Goal: Task Accomplishment & Management: Manage account settings

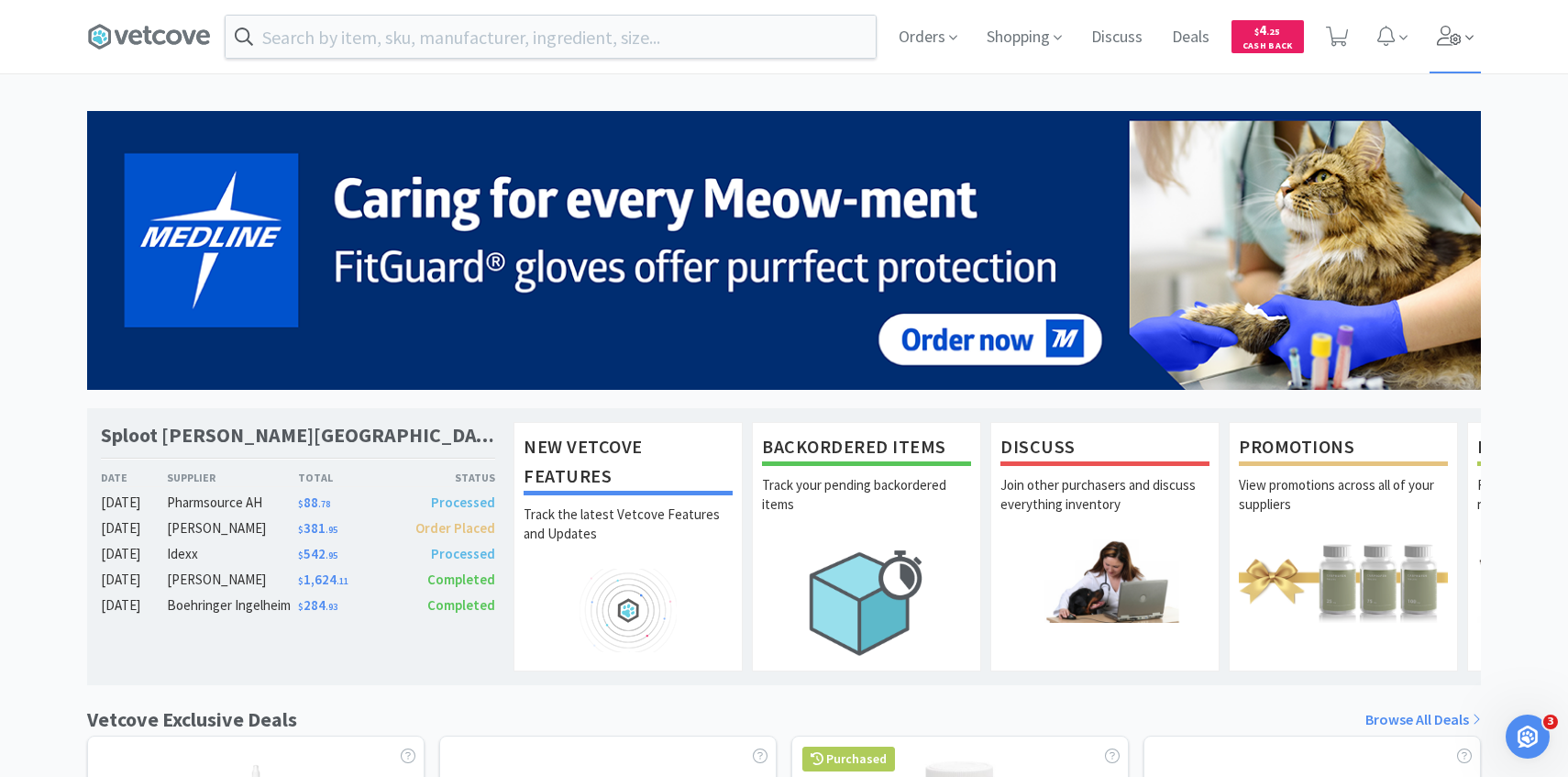
click at [1439, 55] on span at bounding box center [1456, 37] width 53 height 74
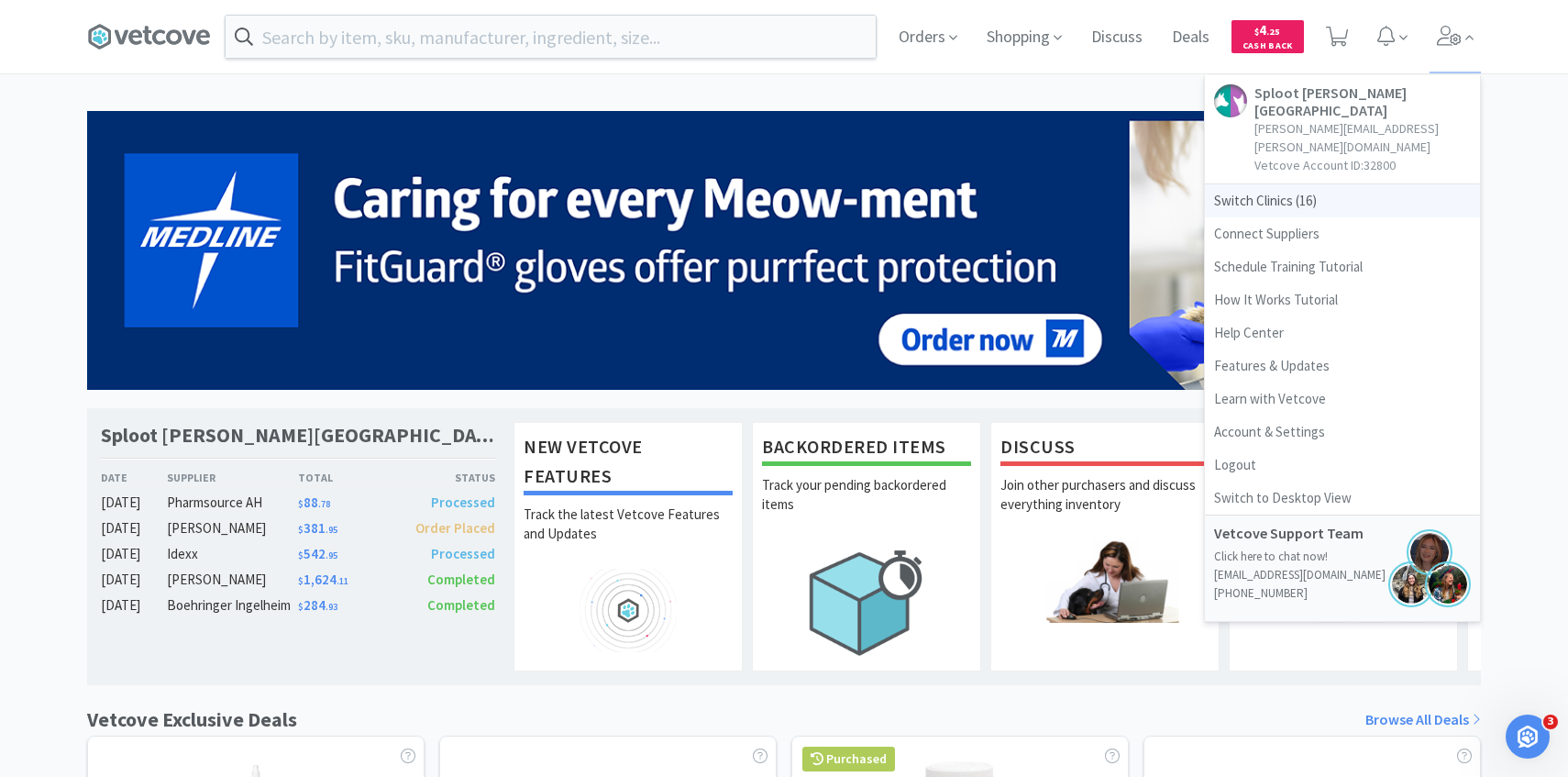
click at [1279, 184] on span "Switch Clinics ( 16 )" at bounding box center [1342, 200] width 275 height 33
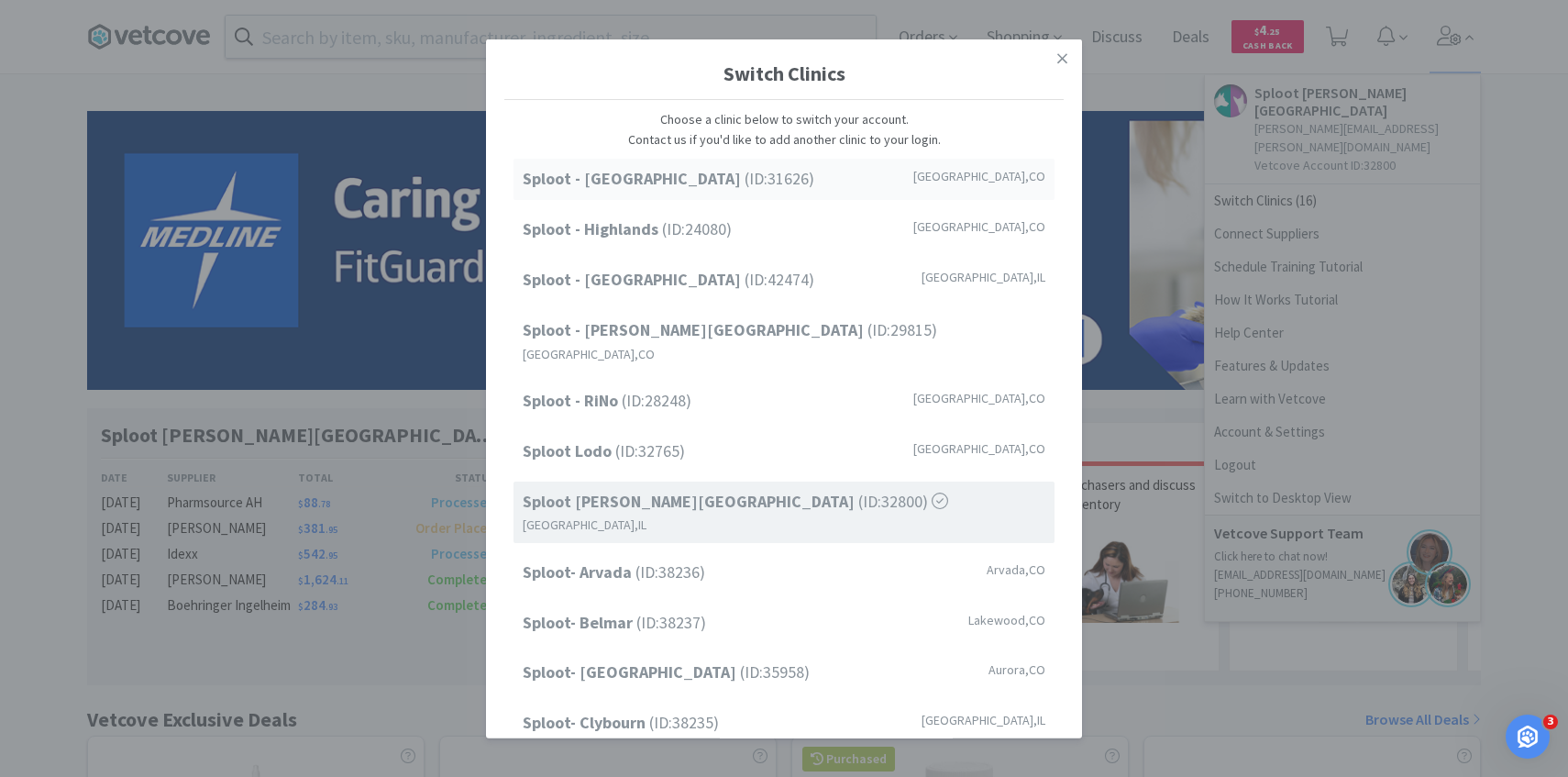
click at [800, 190] on div "Sploot - Cherry Creek (ID: 31626 ) Denver , CO" at bounding box center [784, 178] width 541 height 41
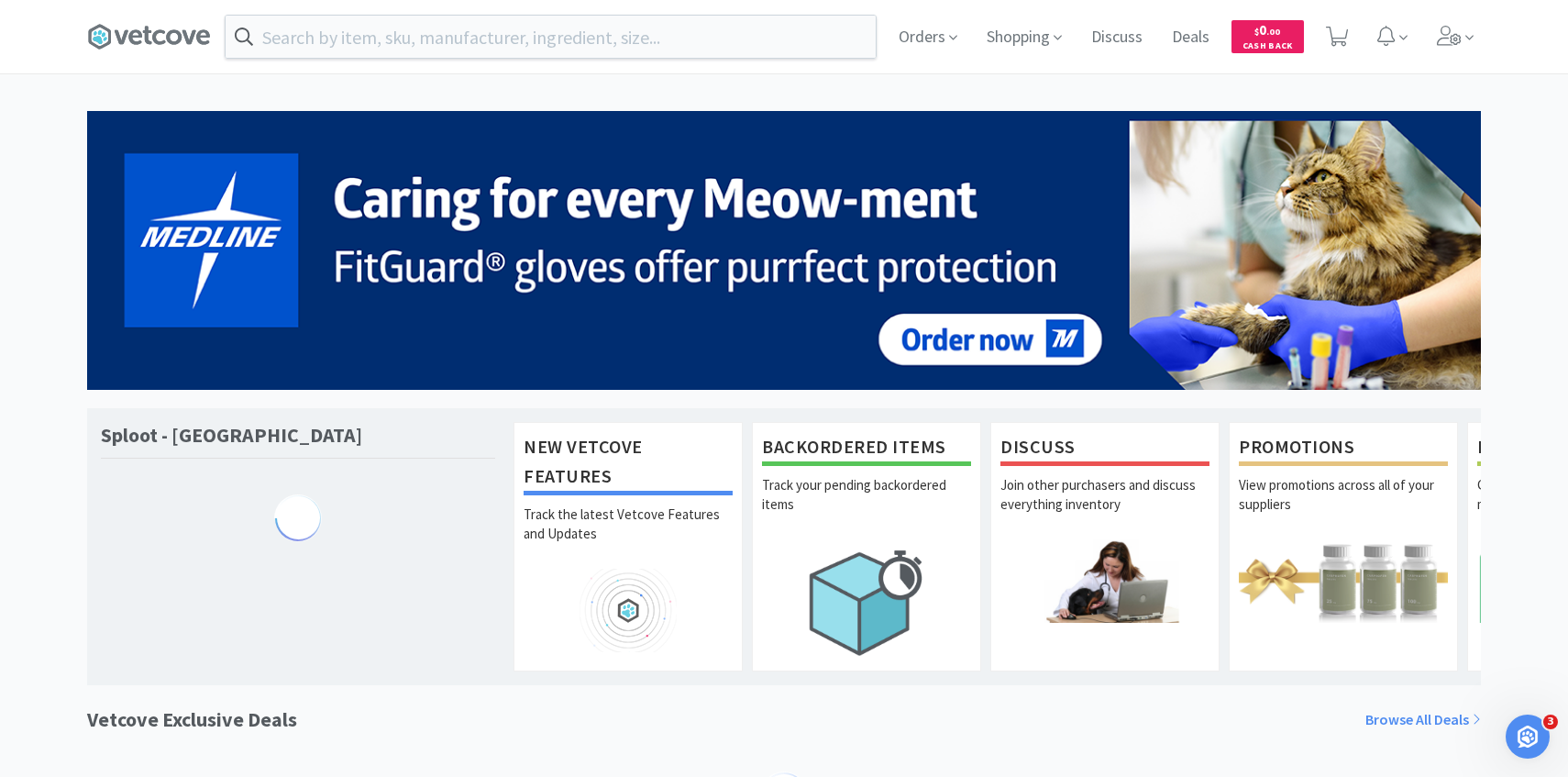
click at [569, 43] on input "text" at bounding box center [550, 37] width 650 height 42
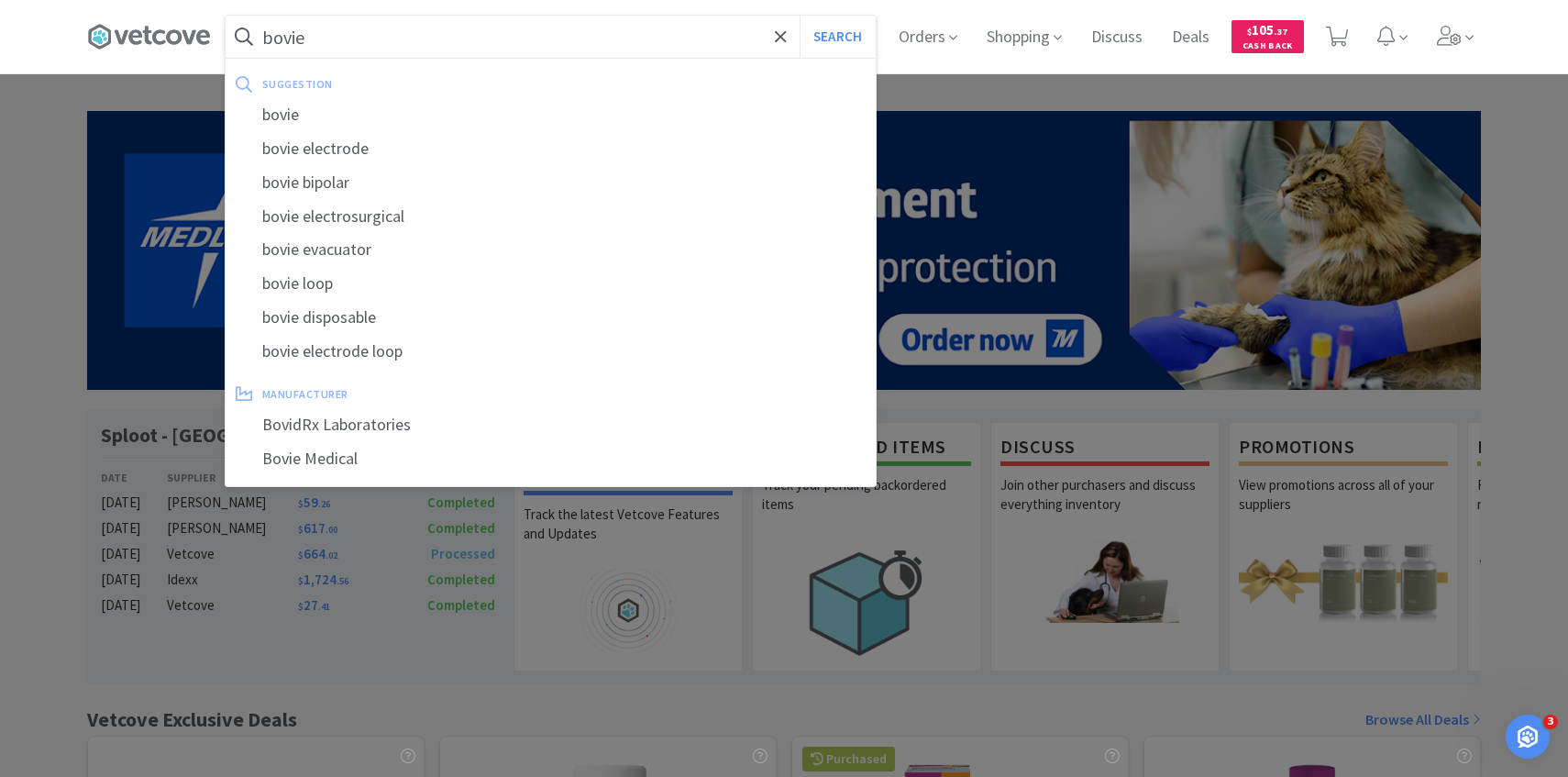
type input "bovie"
click at [800, 16] on button "Search" at bounding box center [838, 37] width 76 height 42
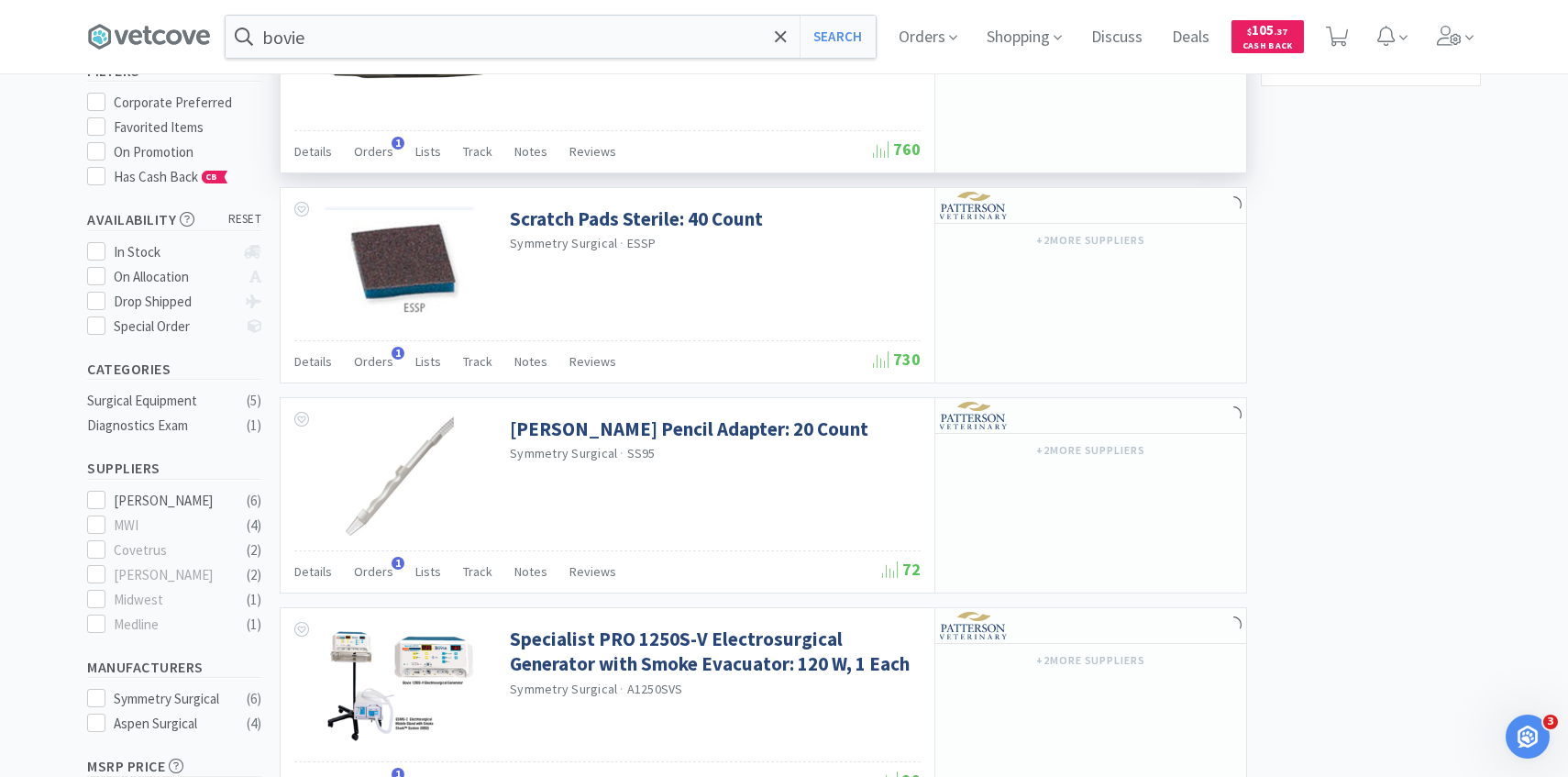
scroll to position [219, 0]
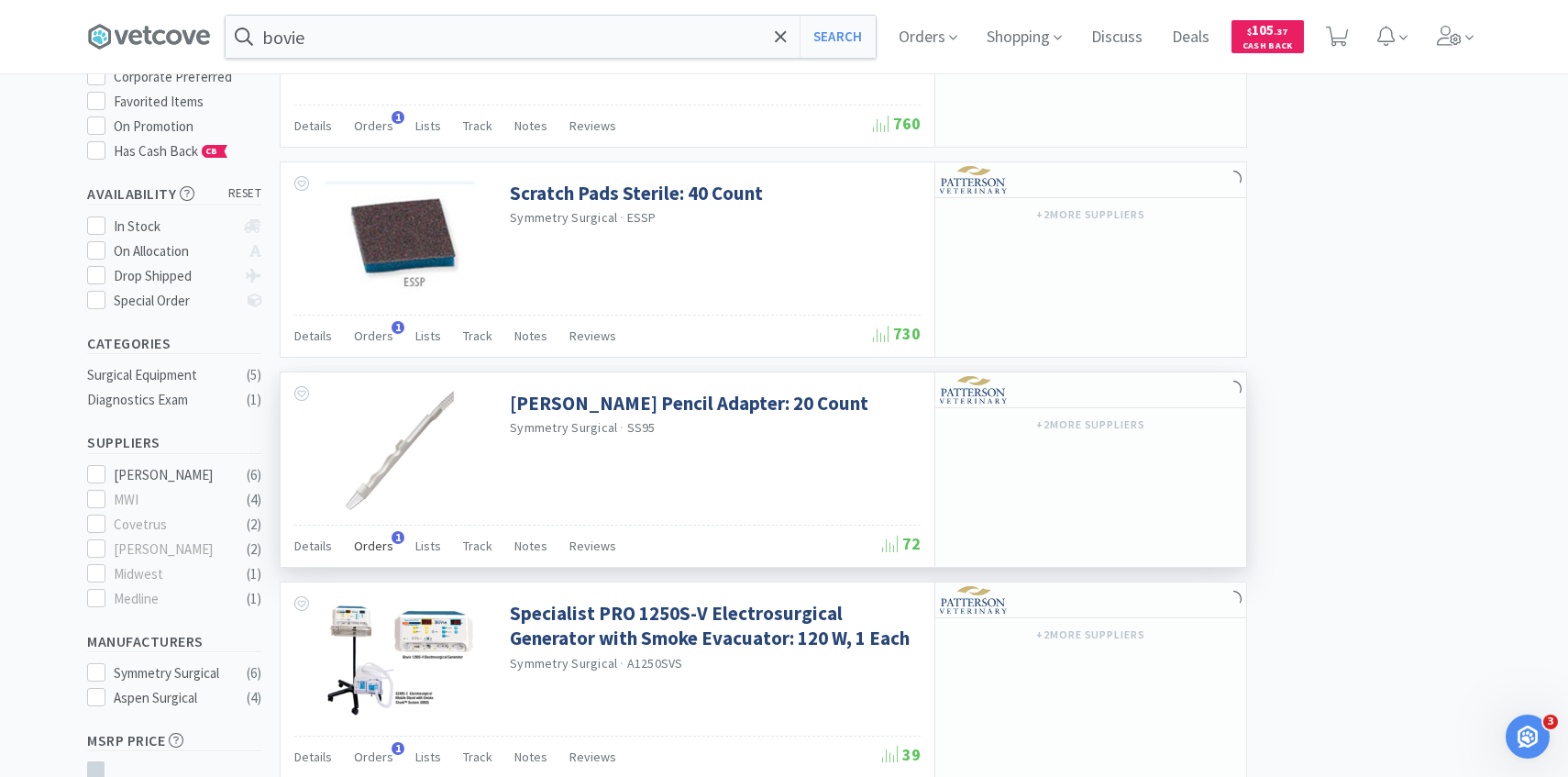
click at [380, 545] on span "Orders" at bounding box center [374, 545] width 40 height 17
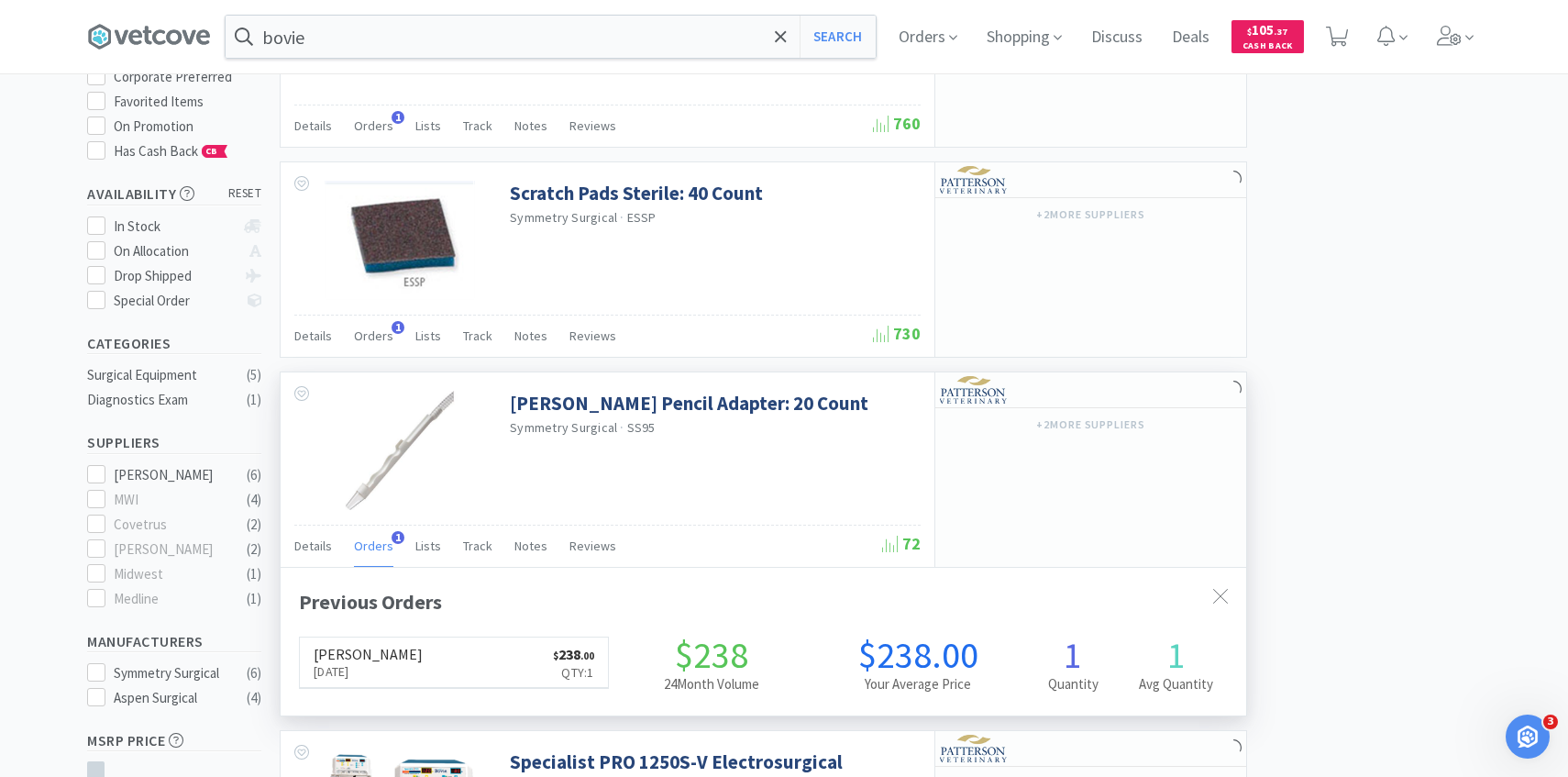
scroll to position [475, 965]
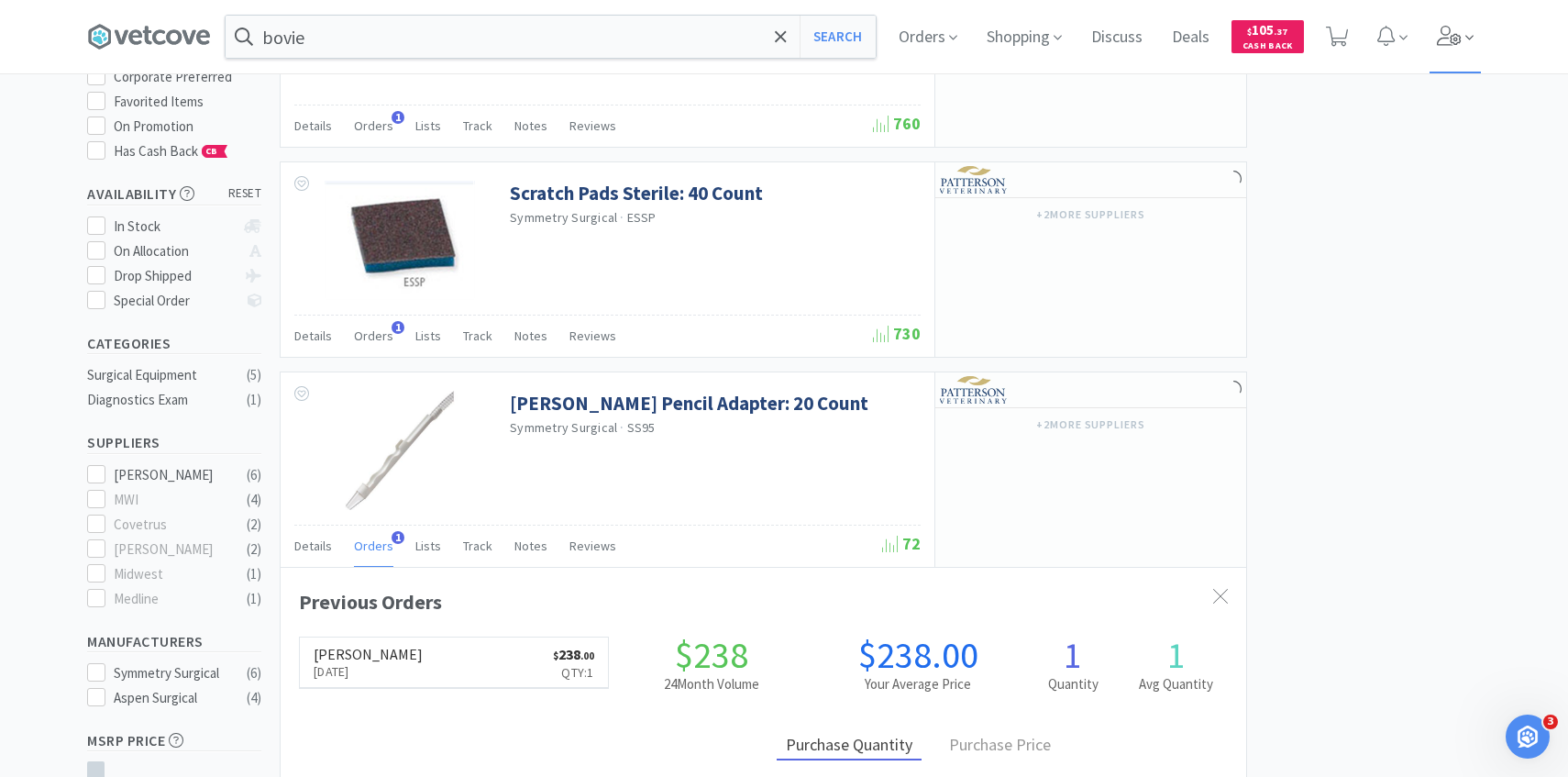
click at [1449, 44] on icon at bounding box center [1450, 36] width 26 height 20
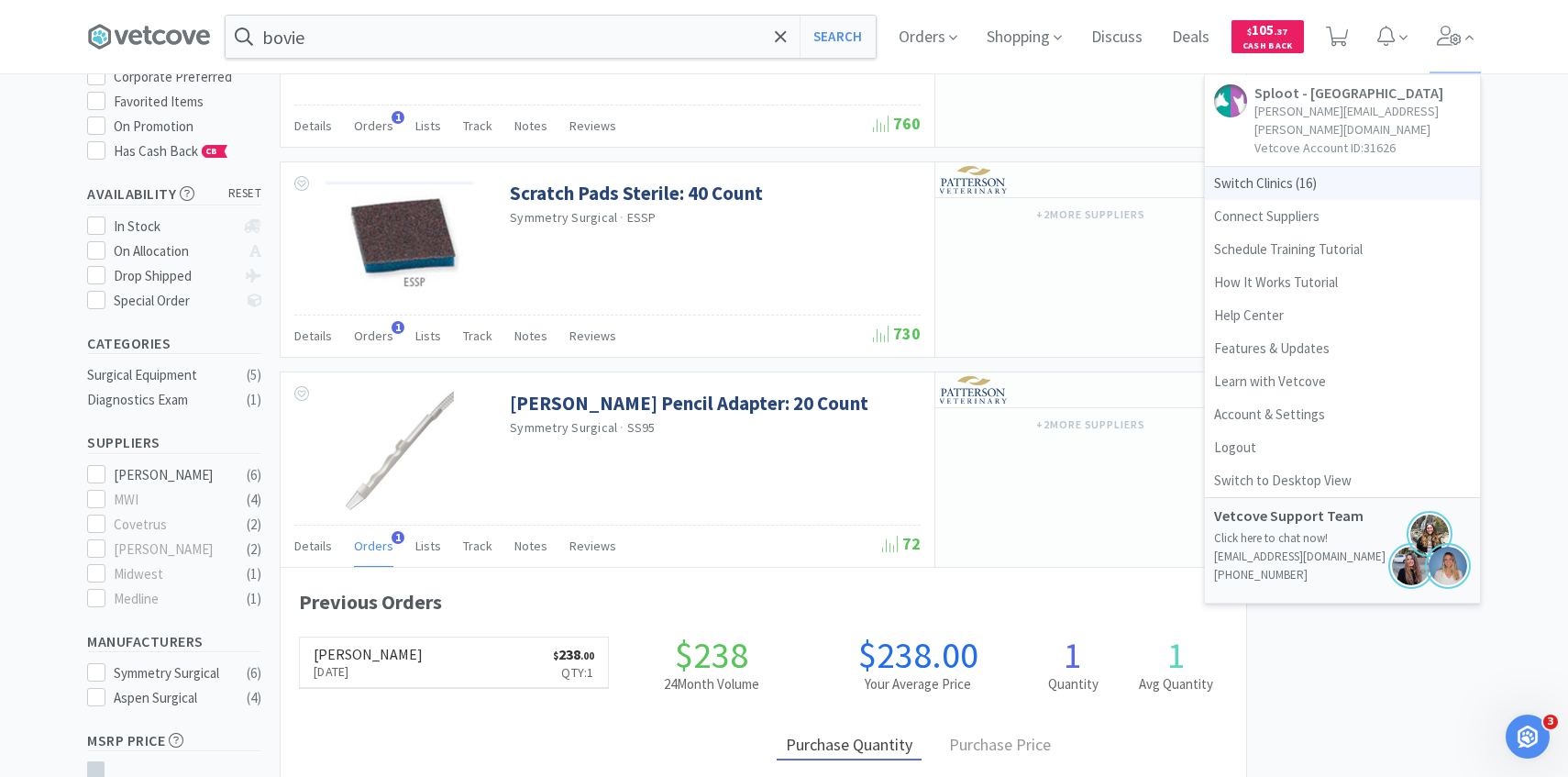
click at [1336, 167] on span "Switch Clinics ( 16 )" at bounding box center [1342, 183] width 275 height 33
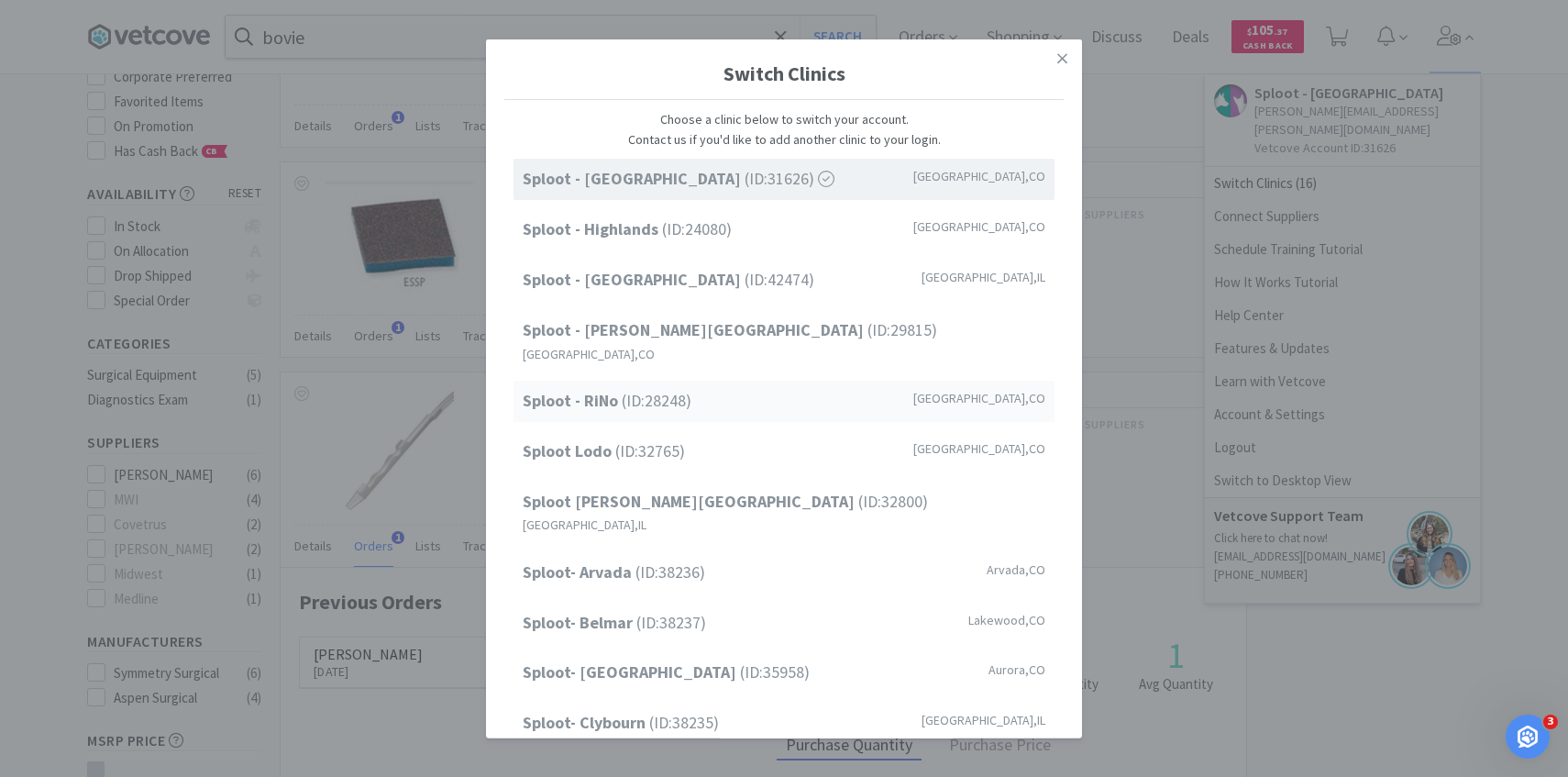
click at [687, 388] on span "Sploot - RiNo (ID: 28248 )" at bounding box center [607, 401] width 169 height 27
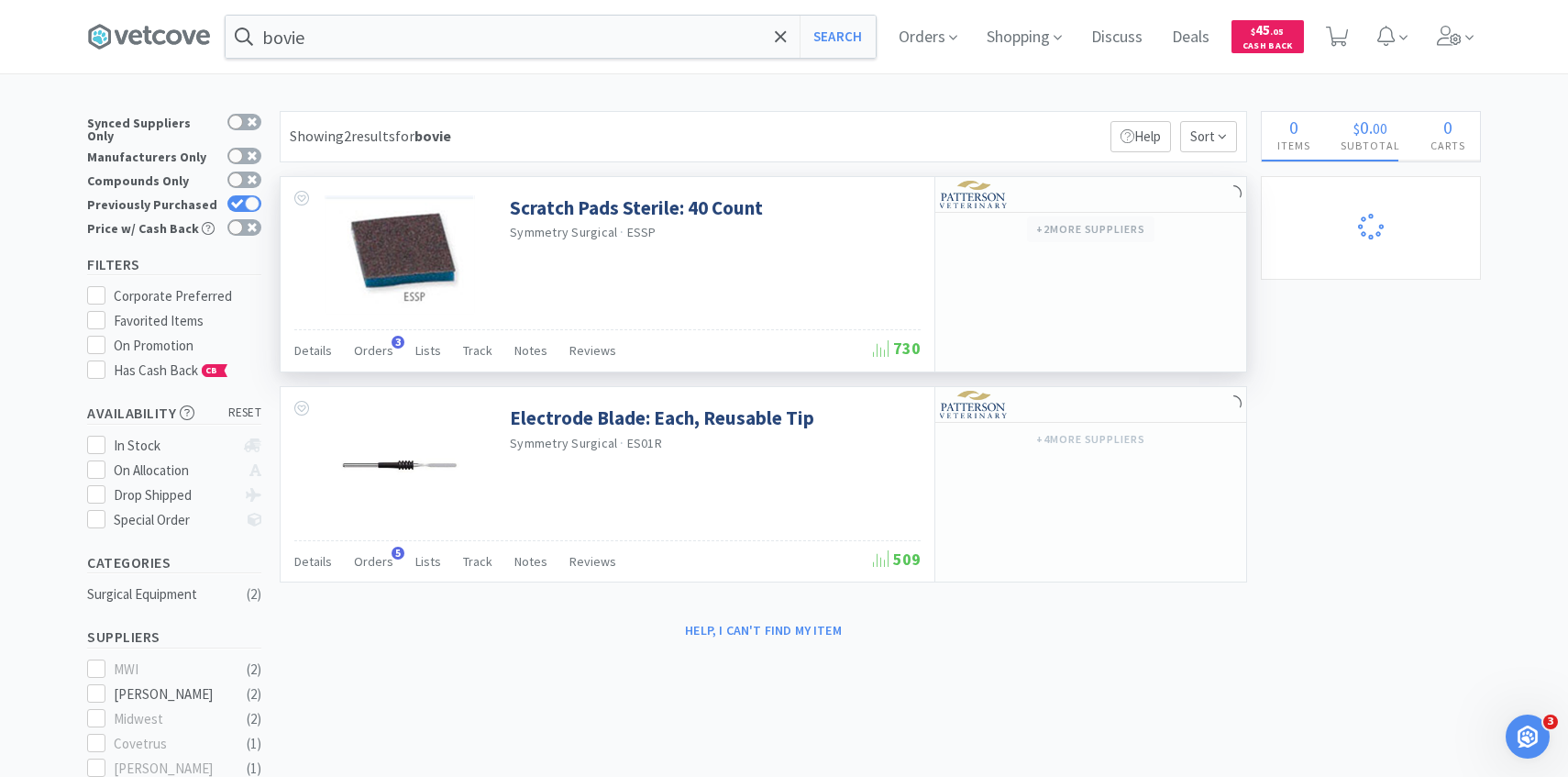
select select "1"
select select "2"
select select "1"
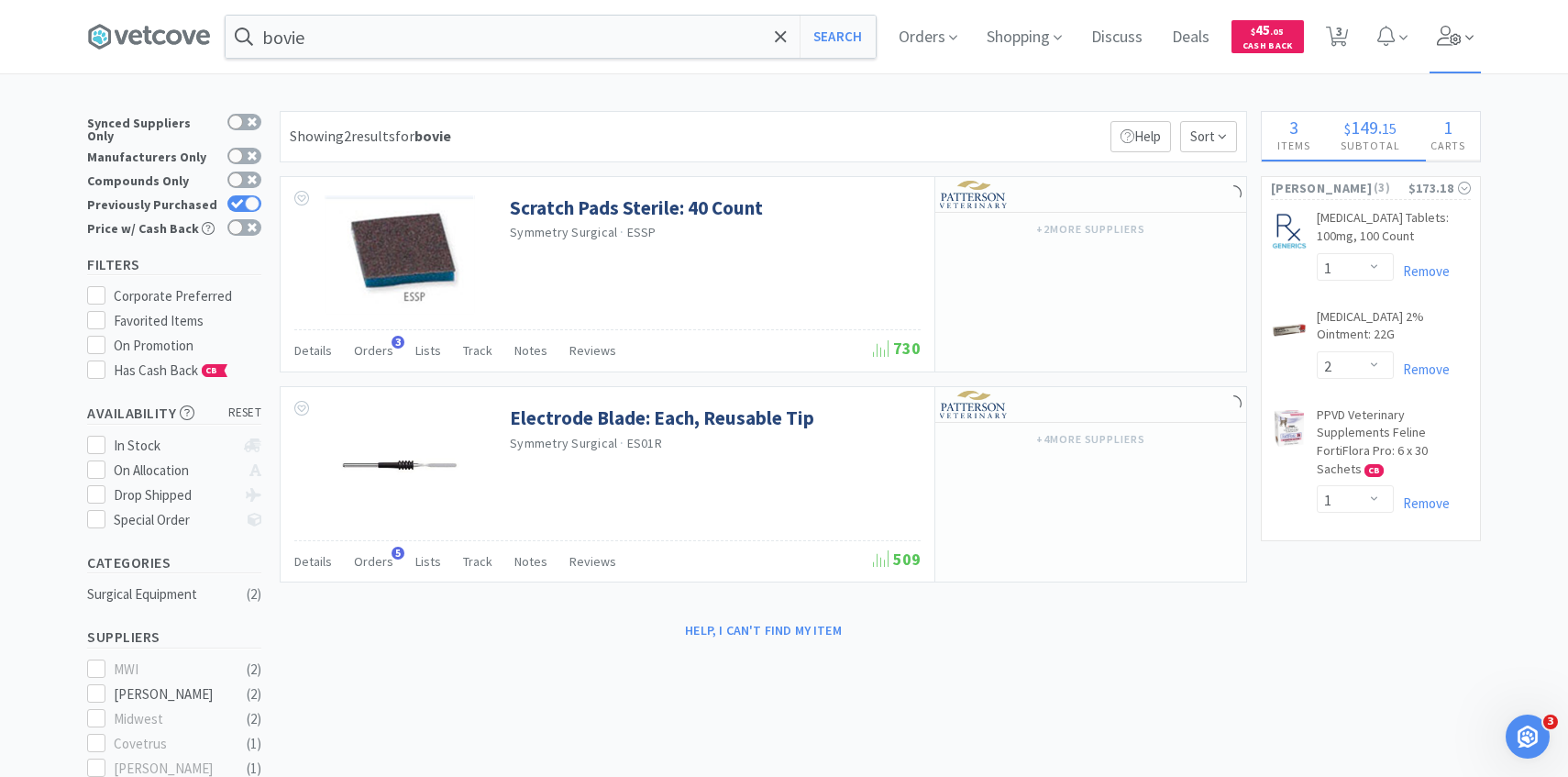
click at [1459, 53] on span at bounding box center [1456, 37] width 53 height 74
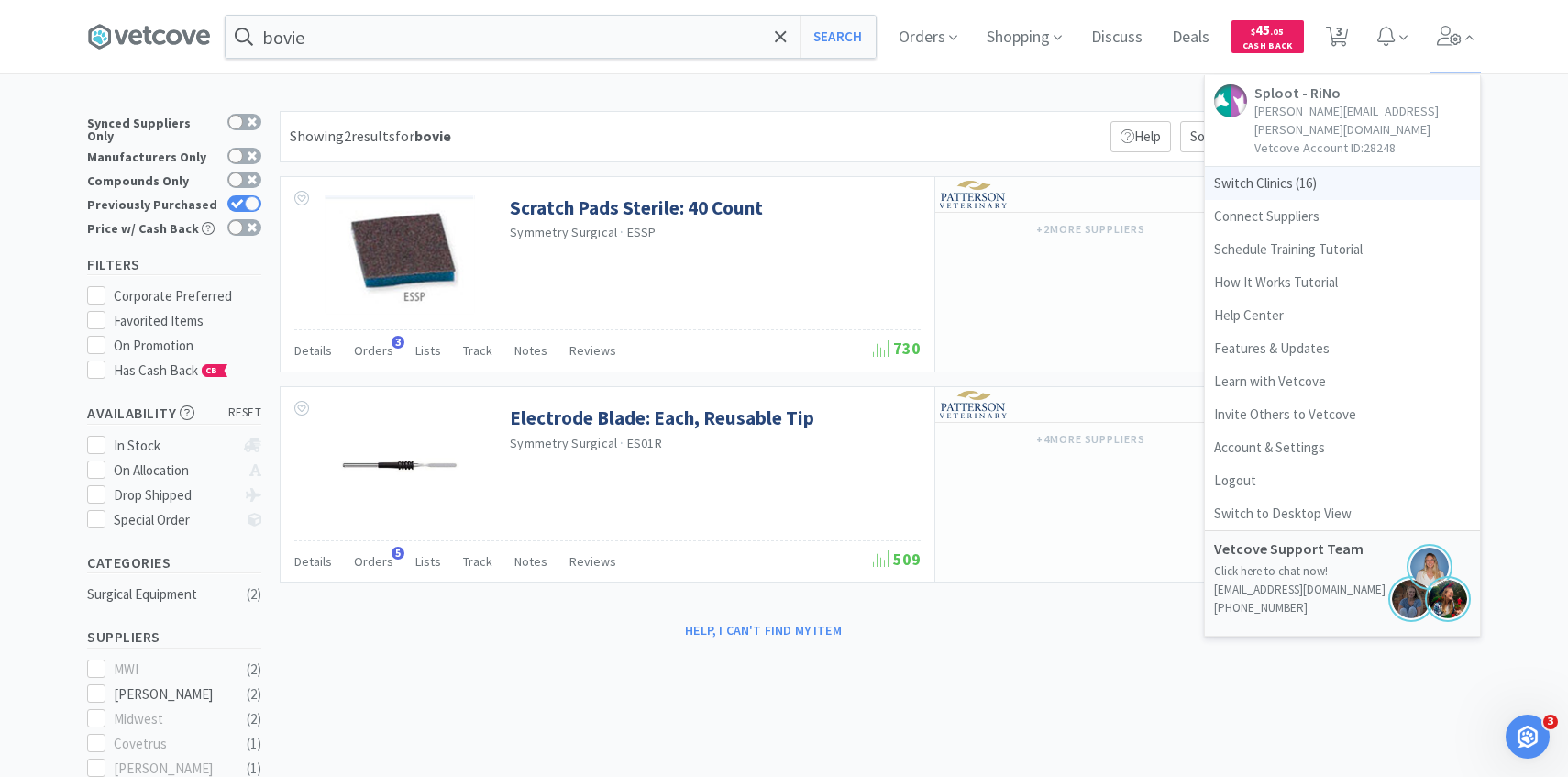
click at [1350, 167] on span "Switch Clinics ( 16 )" at bounding box center [1342, 183] width 275 height 33
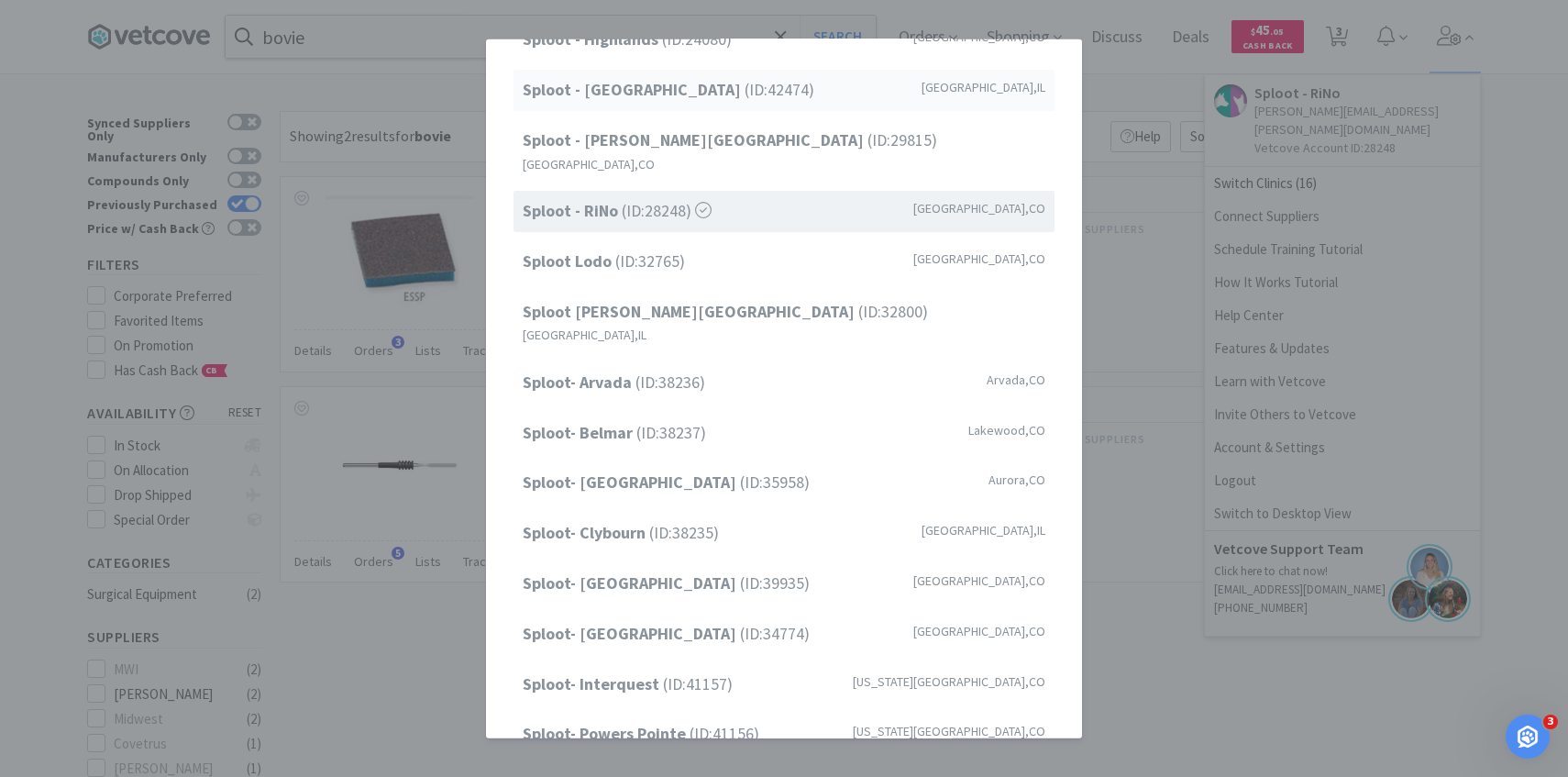
scroll to position [211, 0]
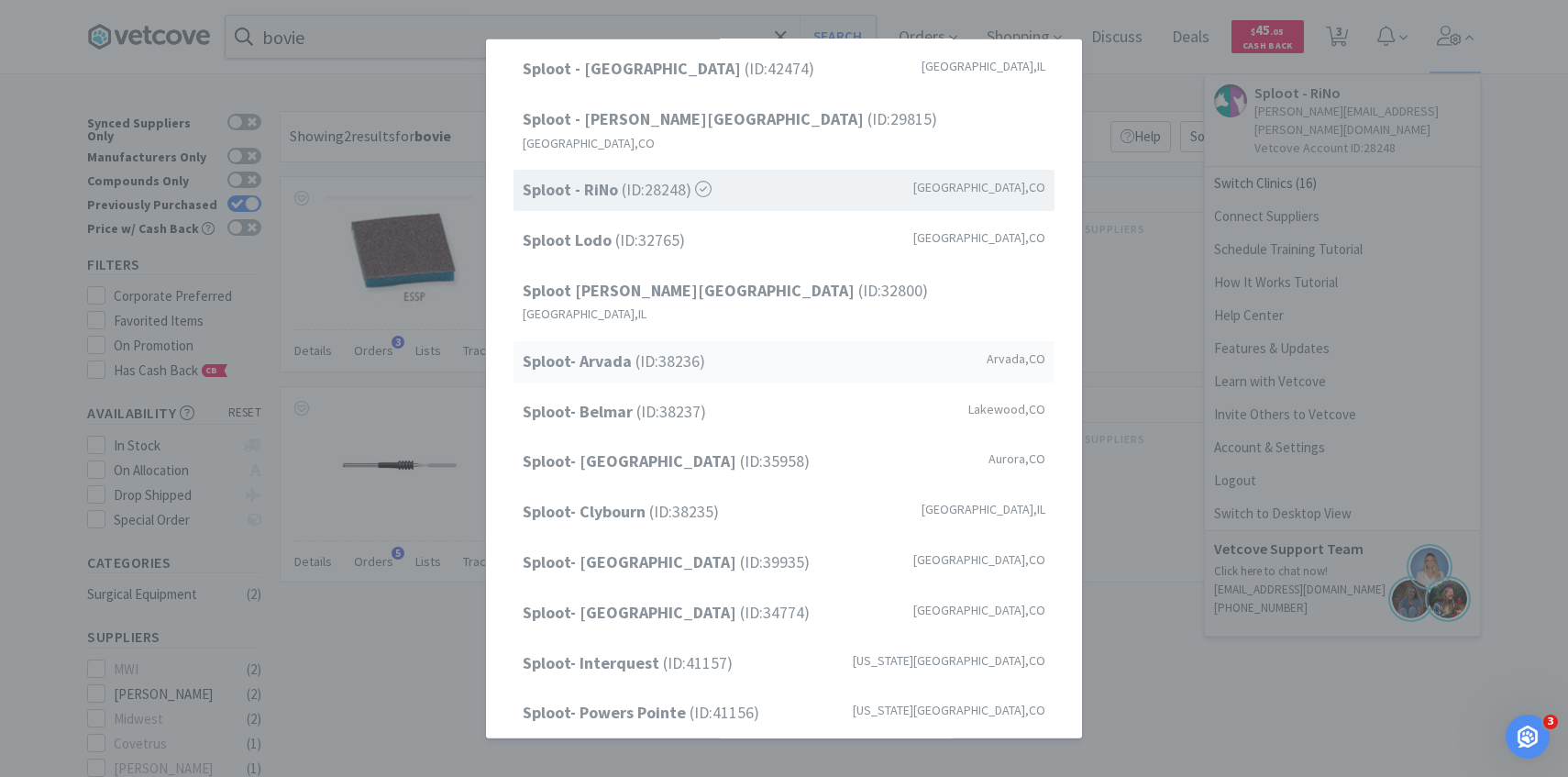
click at [722, 341] on div "Sploot- Arvada (ID: 38236 ) Arvada , CO" at bounding box center [784, 361] width 541 height 41
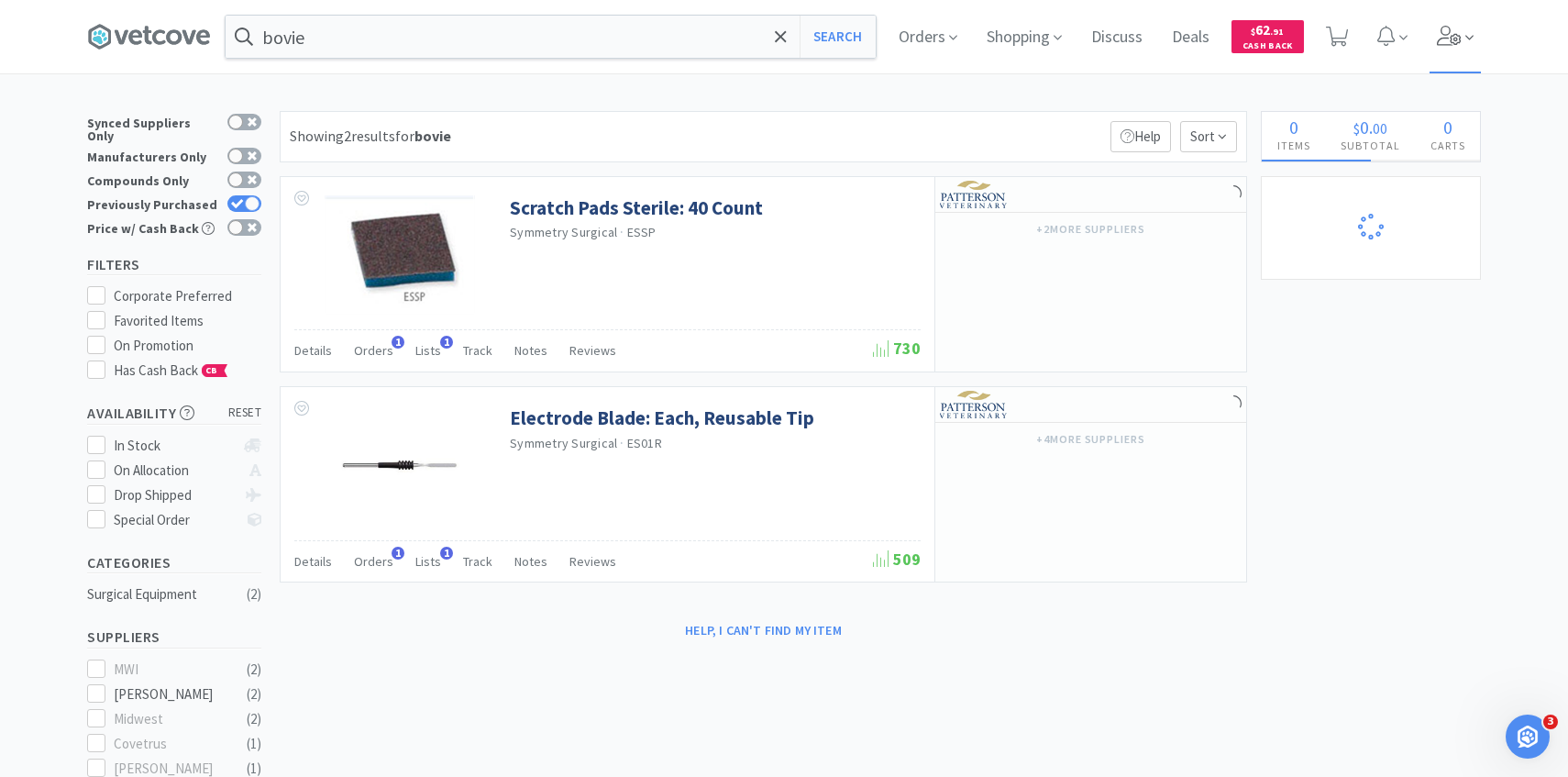
click at [1449, 52] on span at bounding box center [1456, 37] width 53 height 74
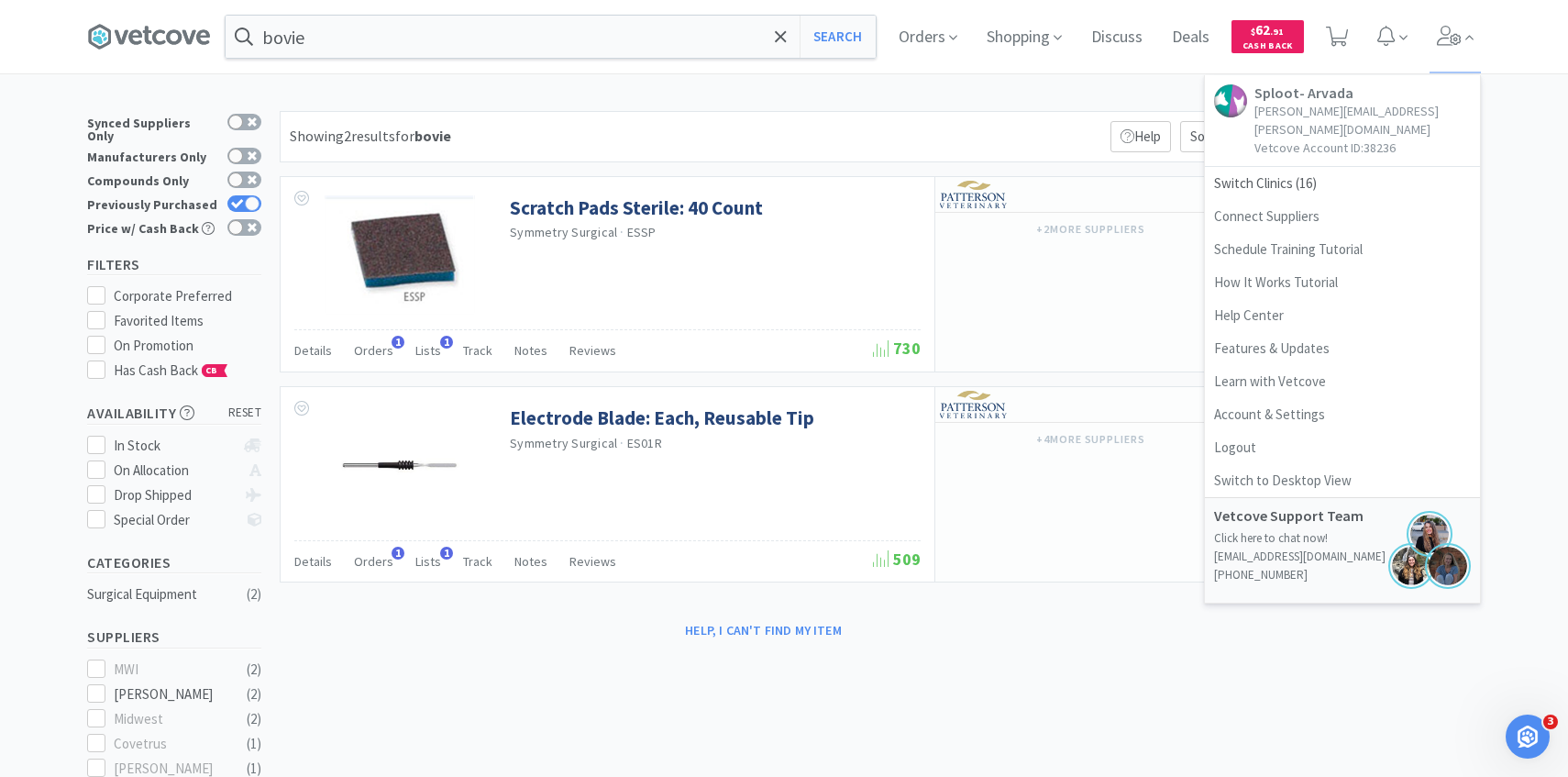
select select "1"
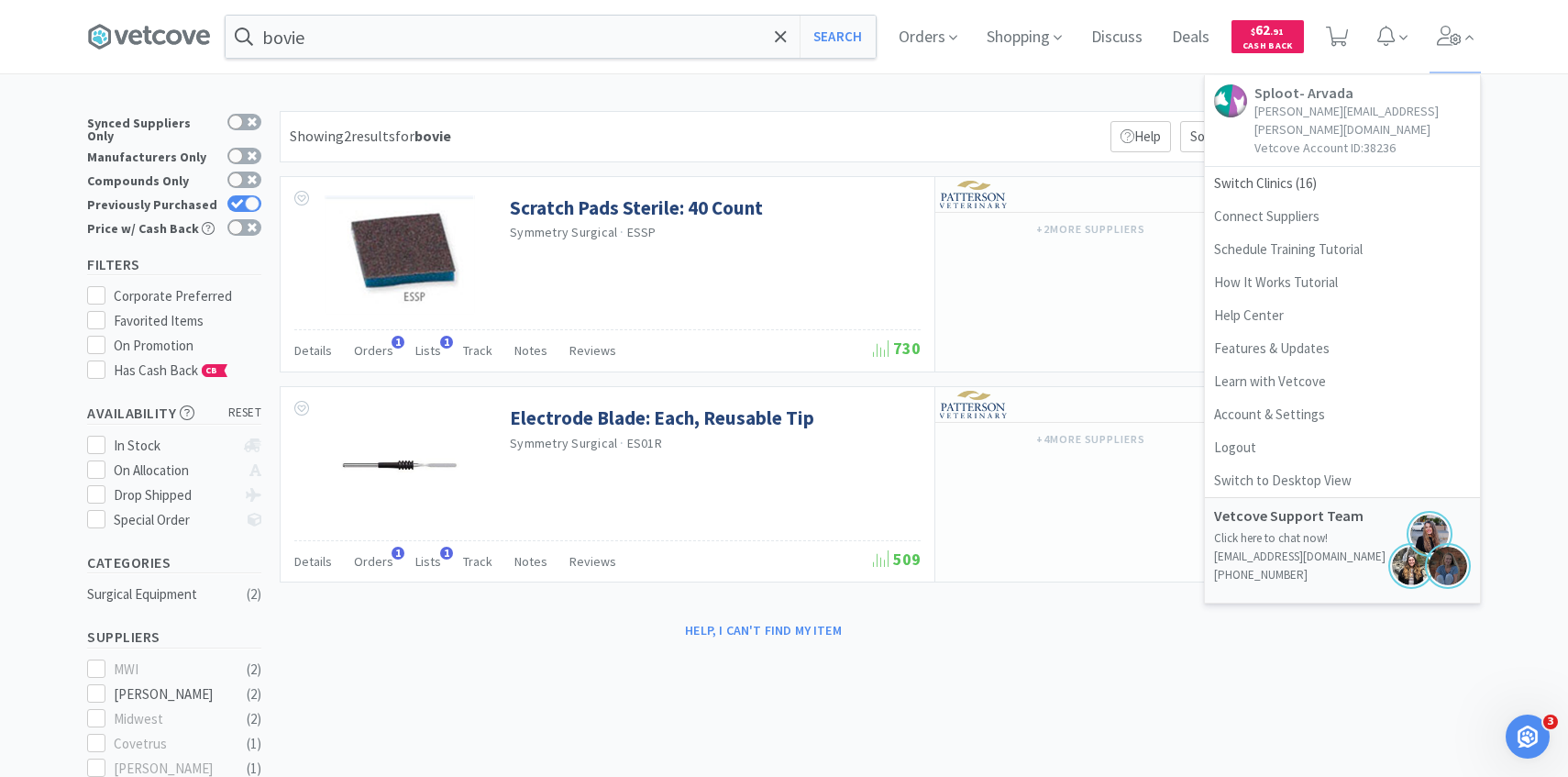
select select "1"
click at [1299, 167] on span "Switch Clinics ( 16 )" at bounding box center [1342, 183] width 275 height 33
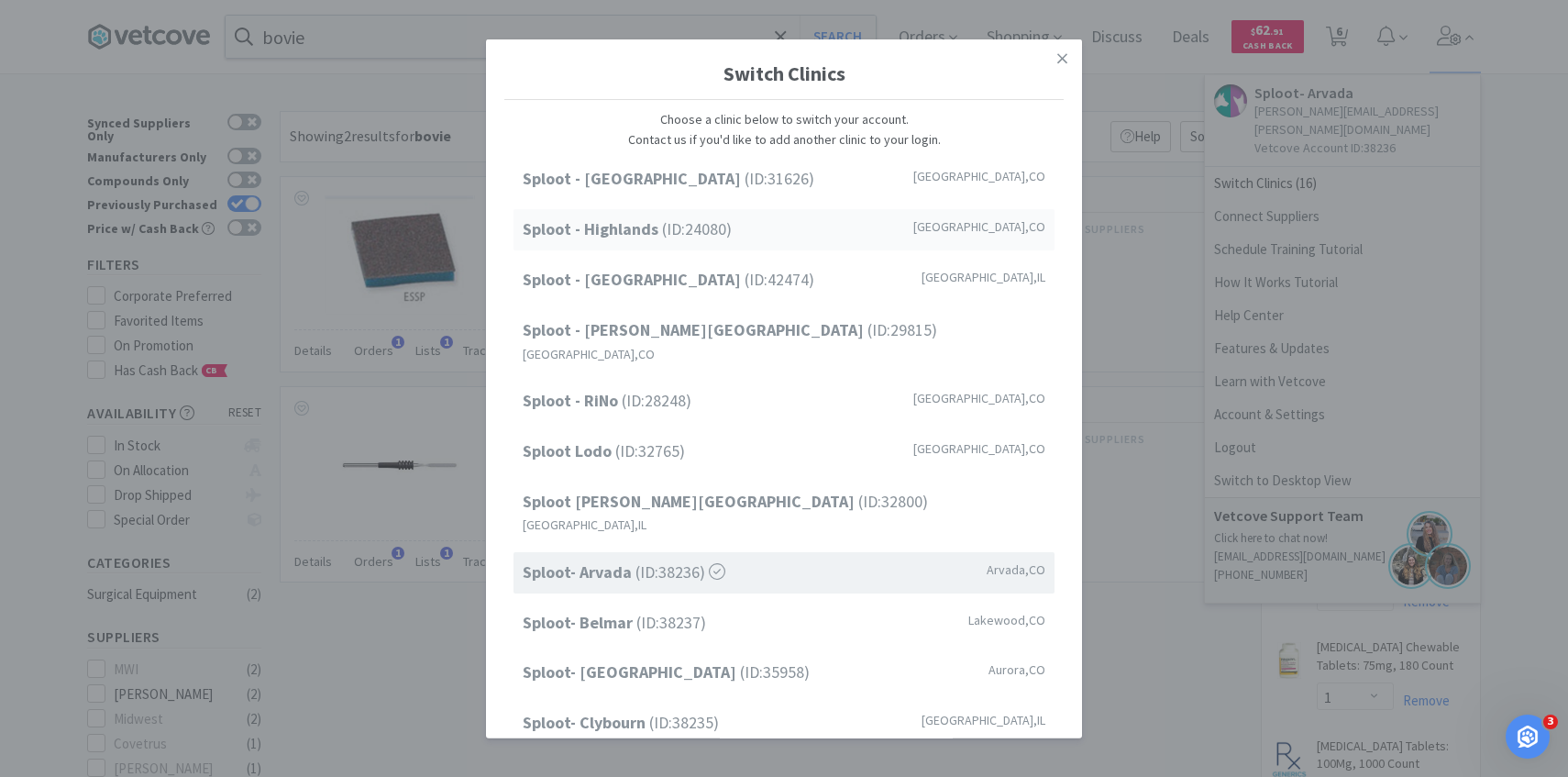
click at [718, 236] on span "Sploot - Highlands (ID: 24080 )" at bounding box center [627, 230] width 209 height 27
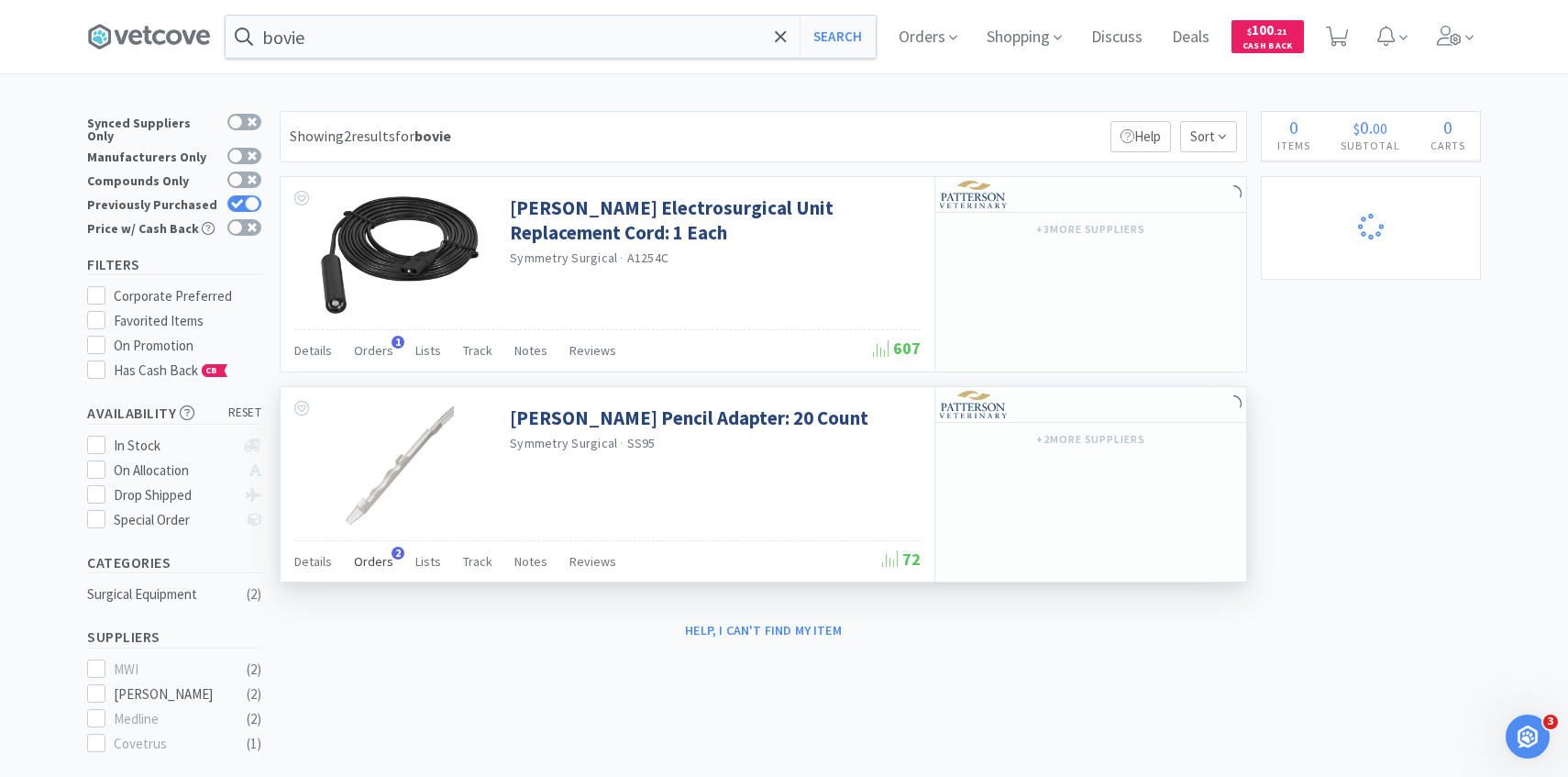
click at [367, 563] on span "Orders" at bounding box center [374, 561] width 40 height 17
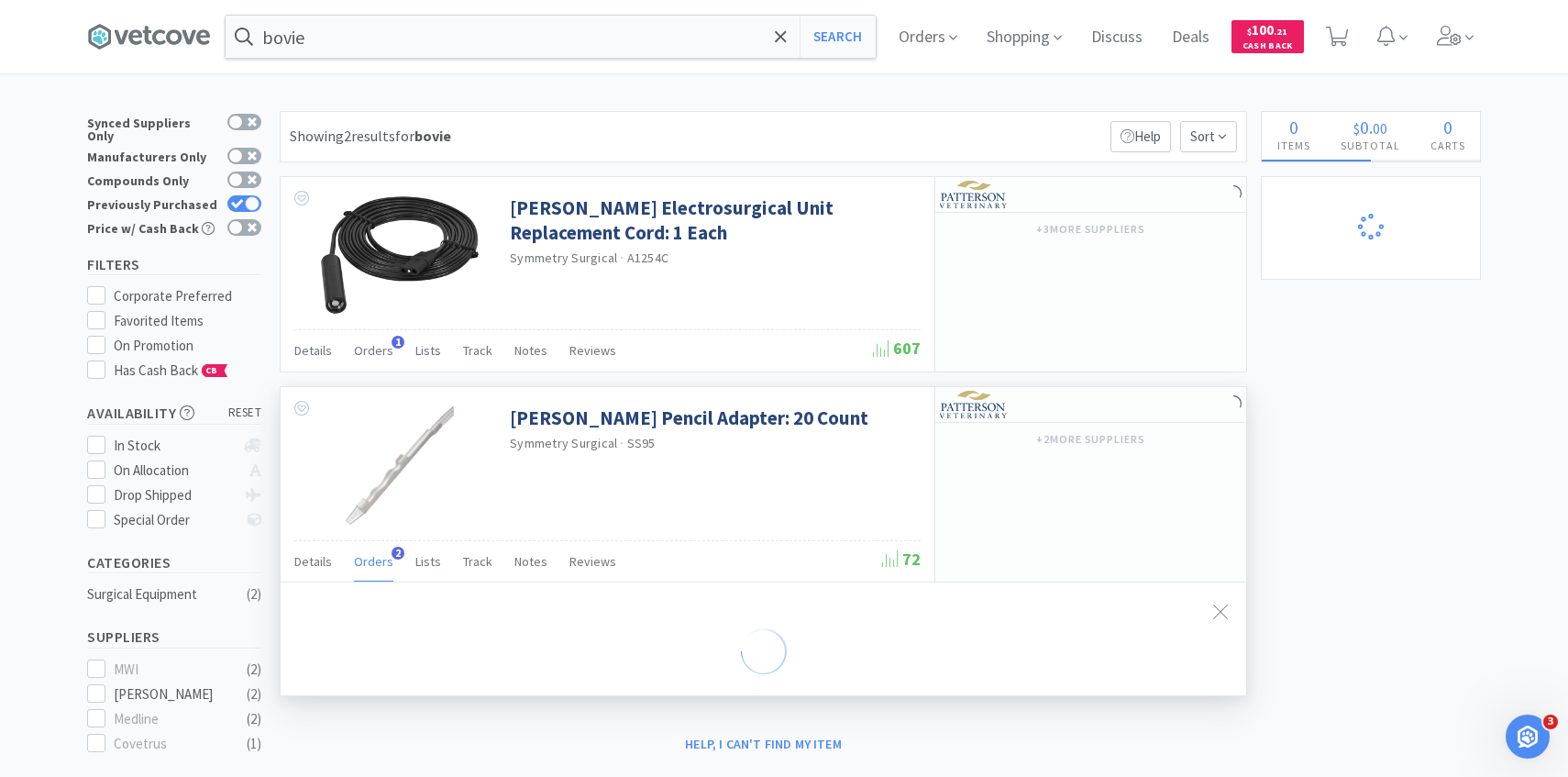
select select "2"
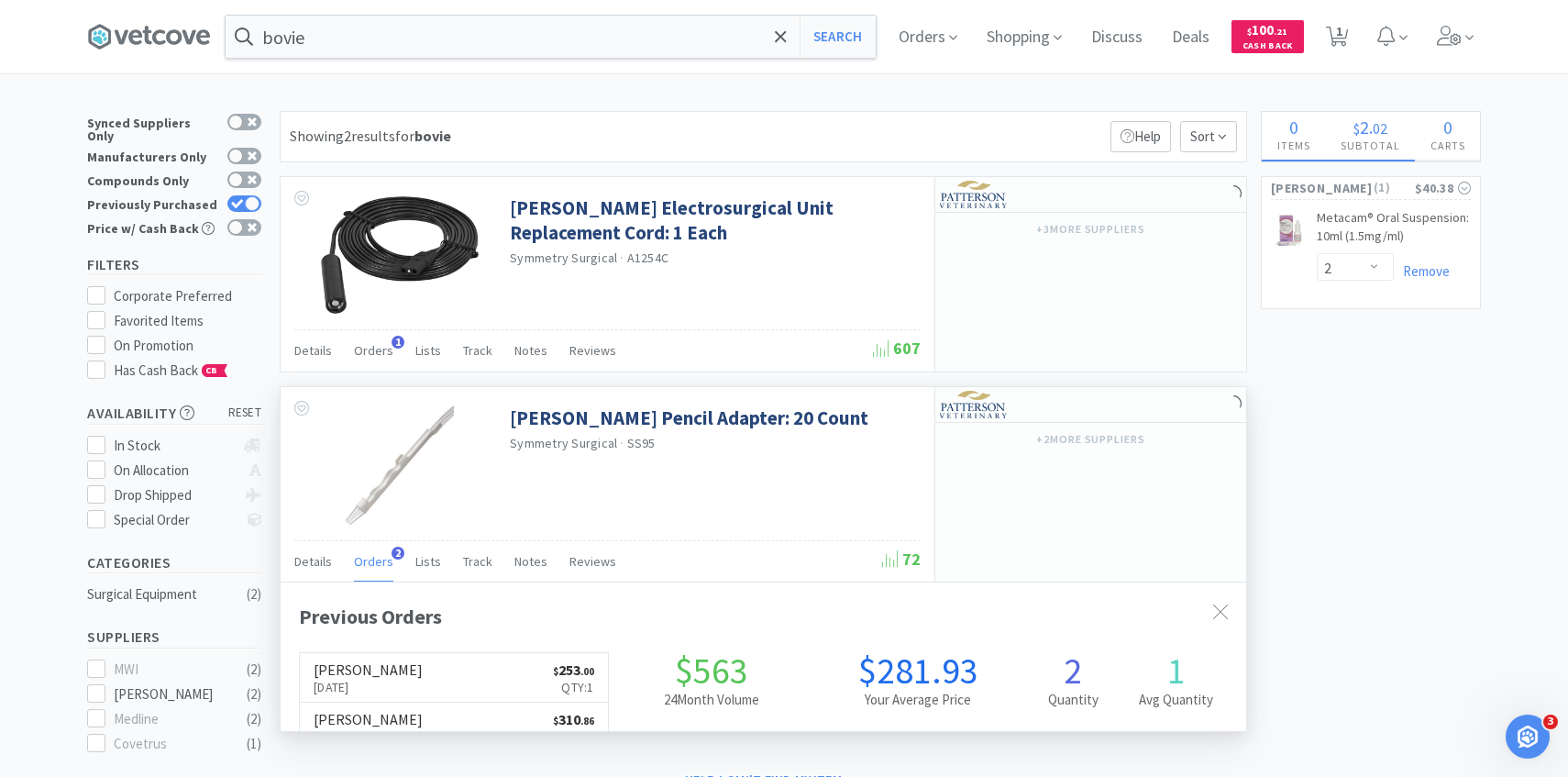
scroll to position [475, 965]
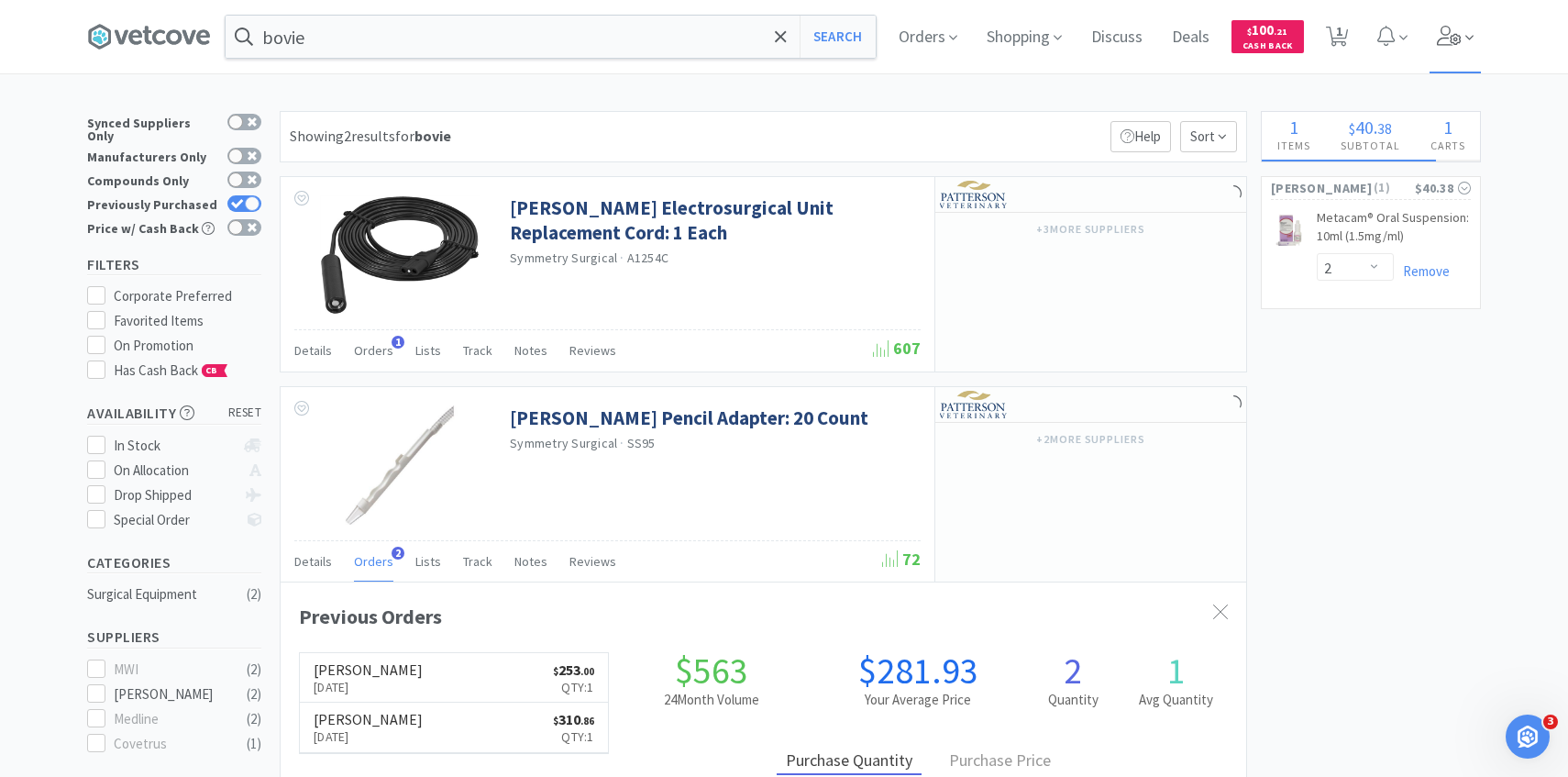
click at [1465, 62] on span at bounding box center [1456, 37] width 53 height 74
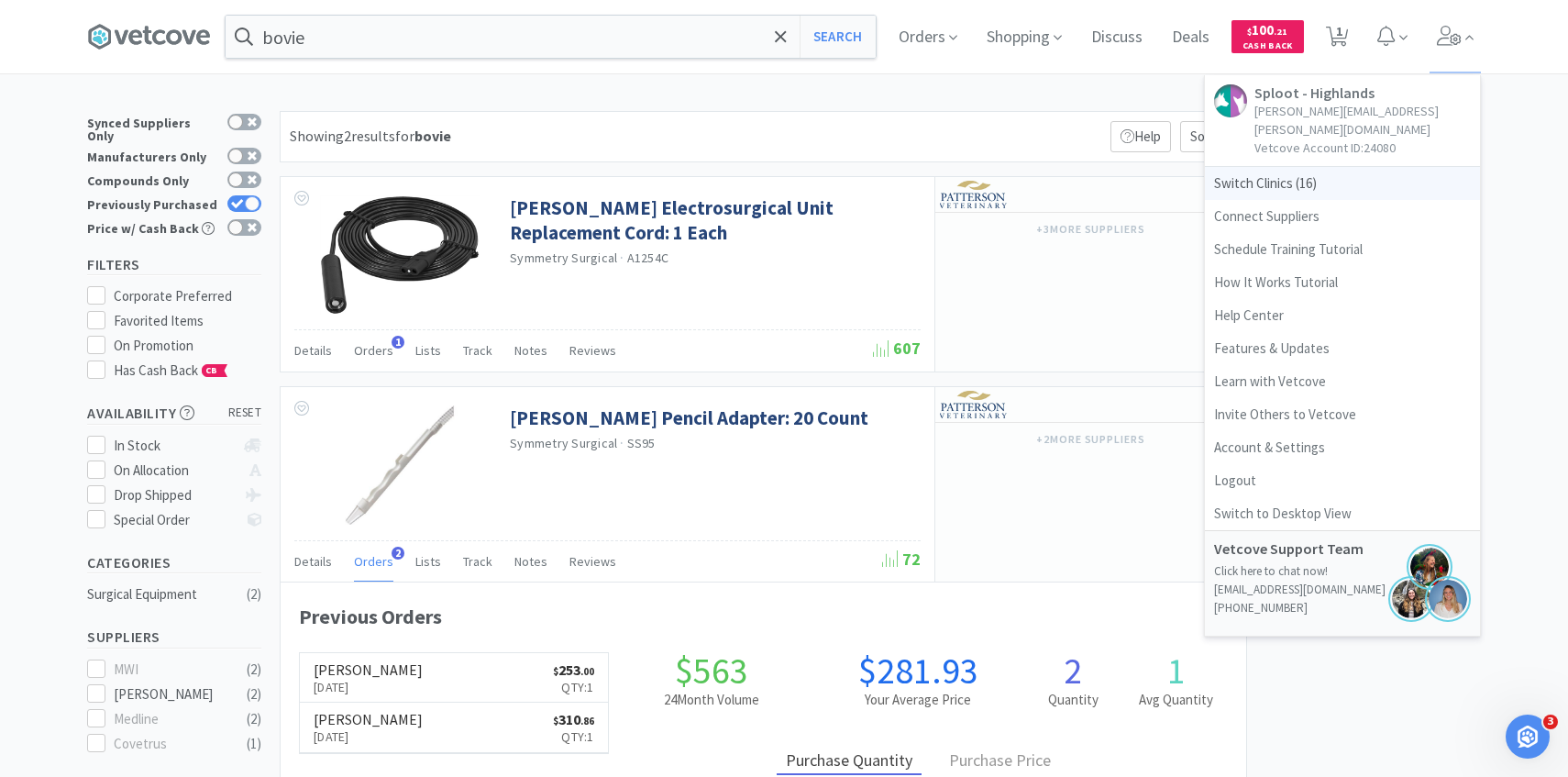
click at [1336, 175] on span "Switch Clinics ( 16 )" at bounding box center [1342, 183] width 275 height 33
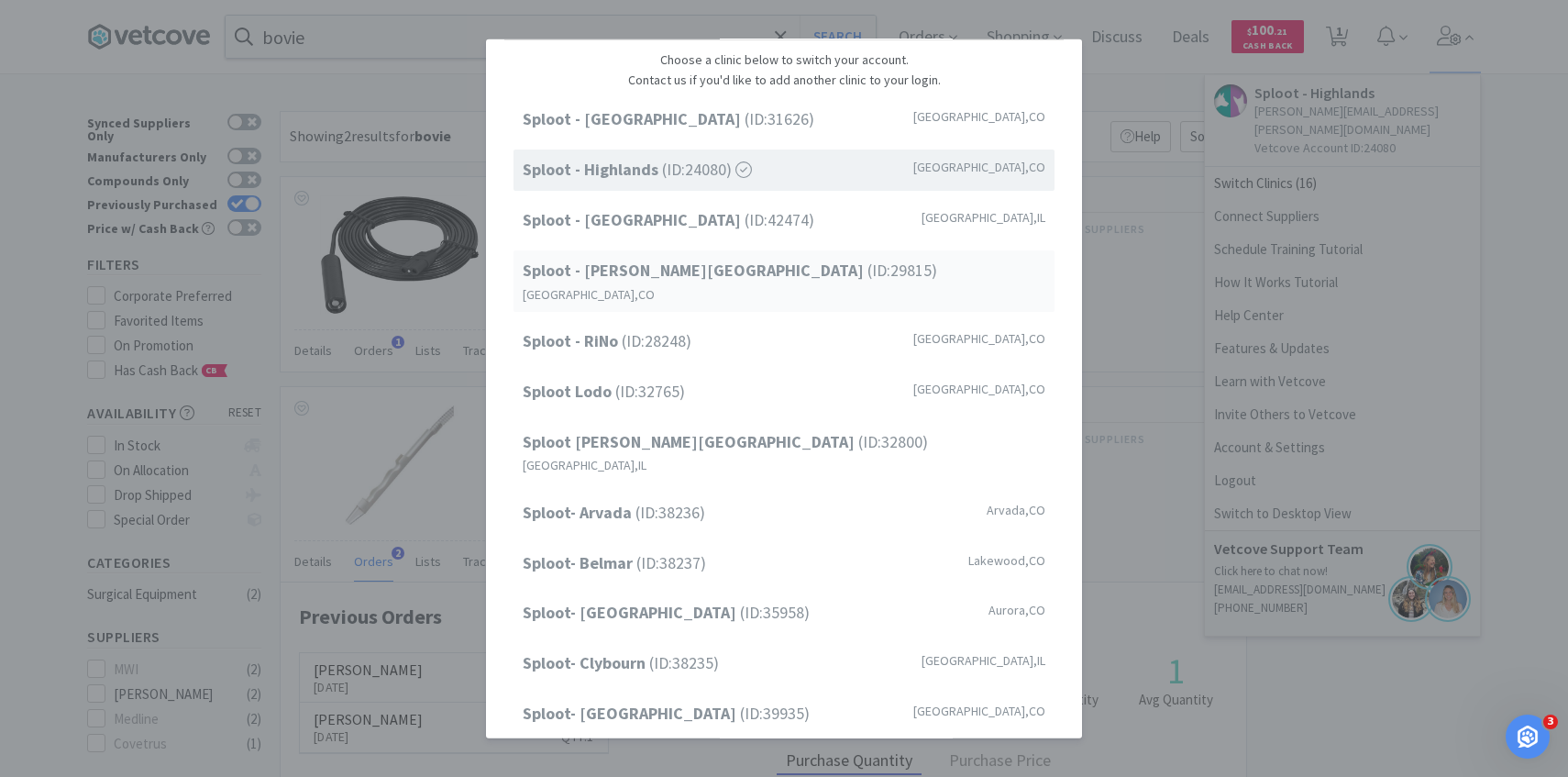
scroll to position [0, 0]
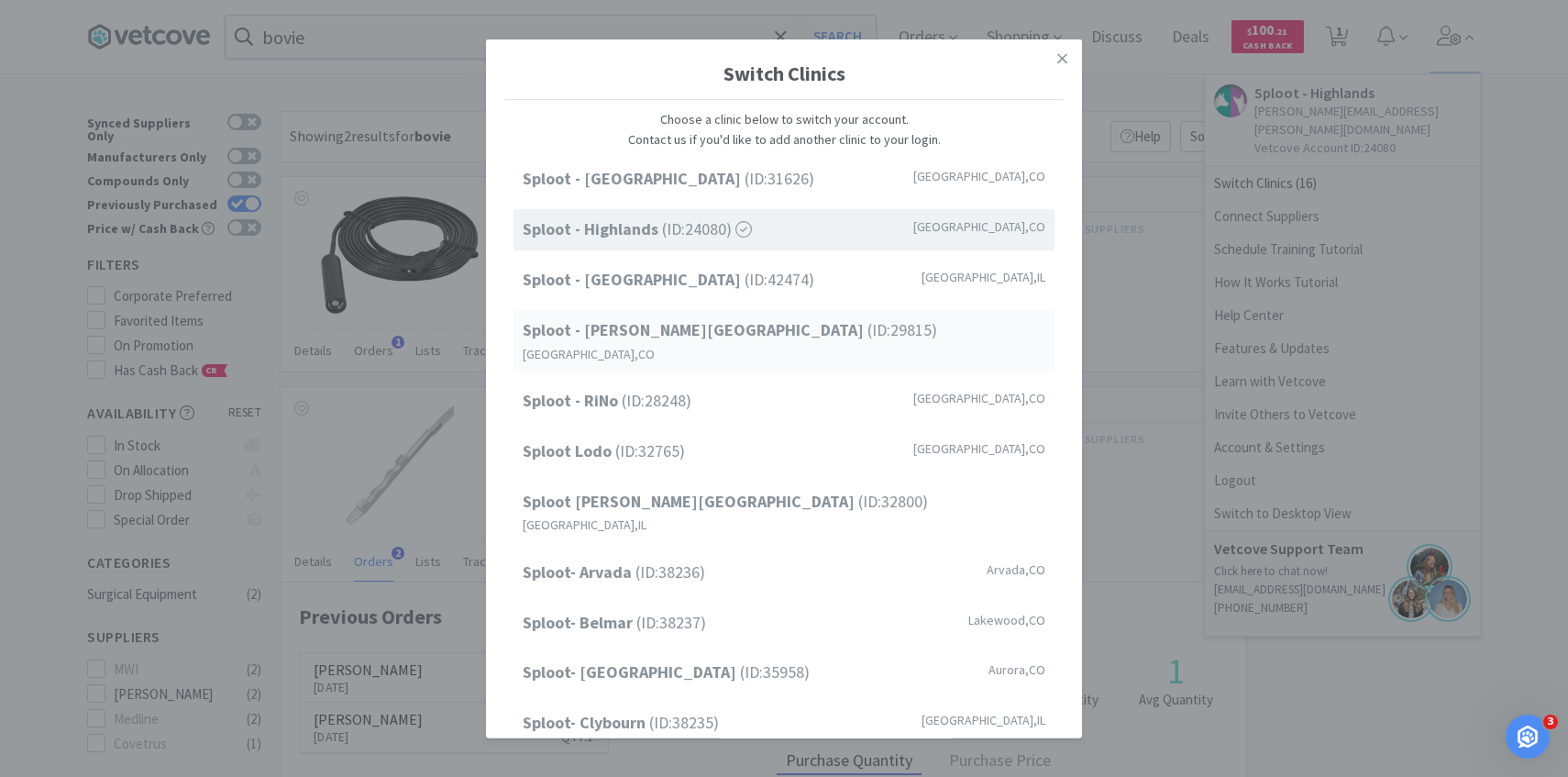
click at [686, 322] on span "Sploot - Platt Park (ID: 29815 )" at bounding box center [729, 330] width 415 height 27
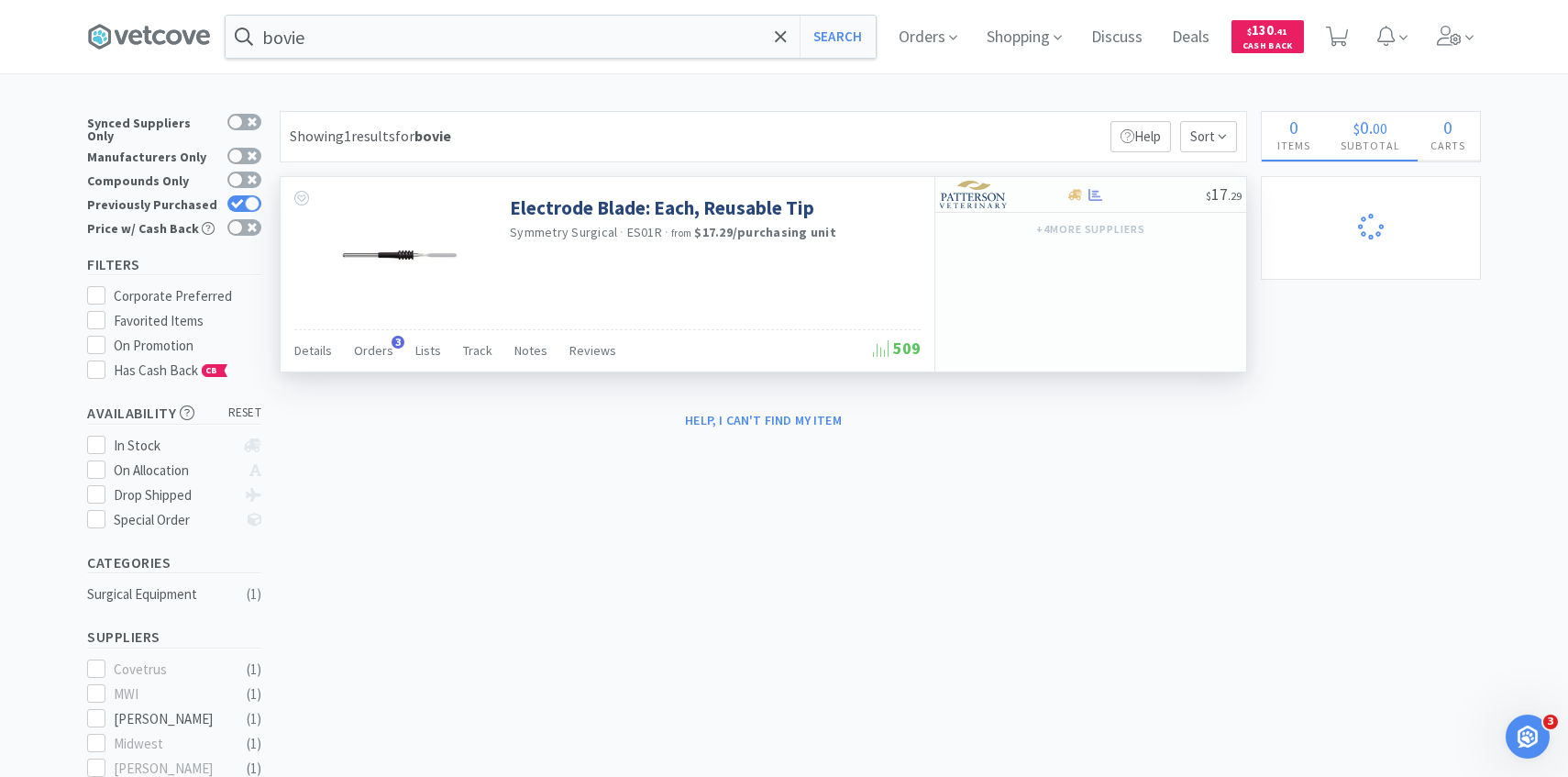
select select "6"
select select "1"
select select "2"
select select "4"
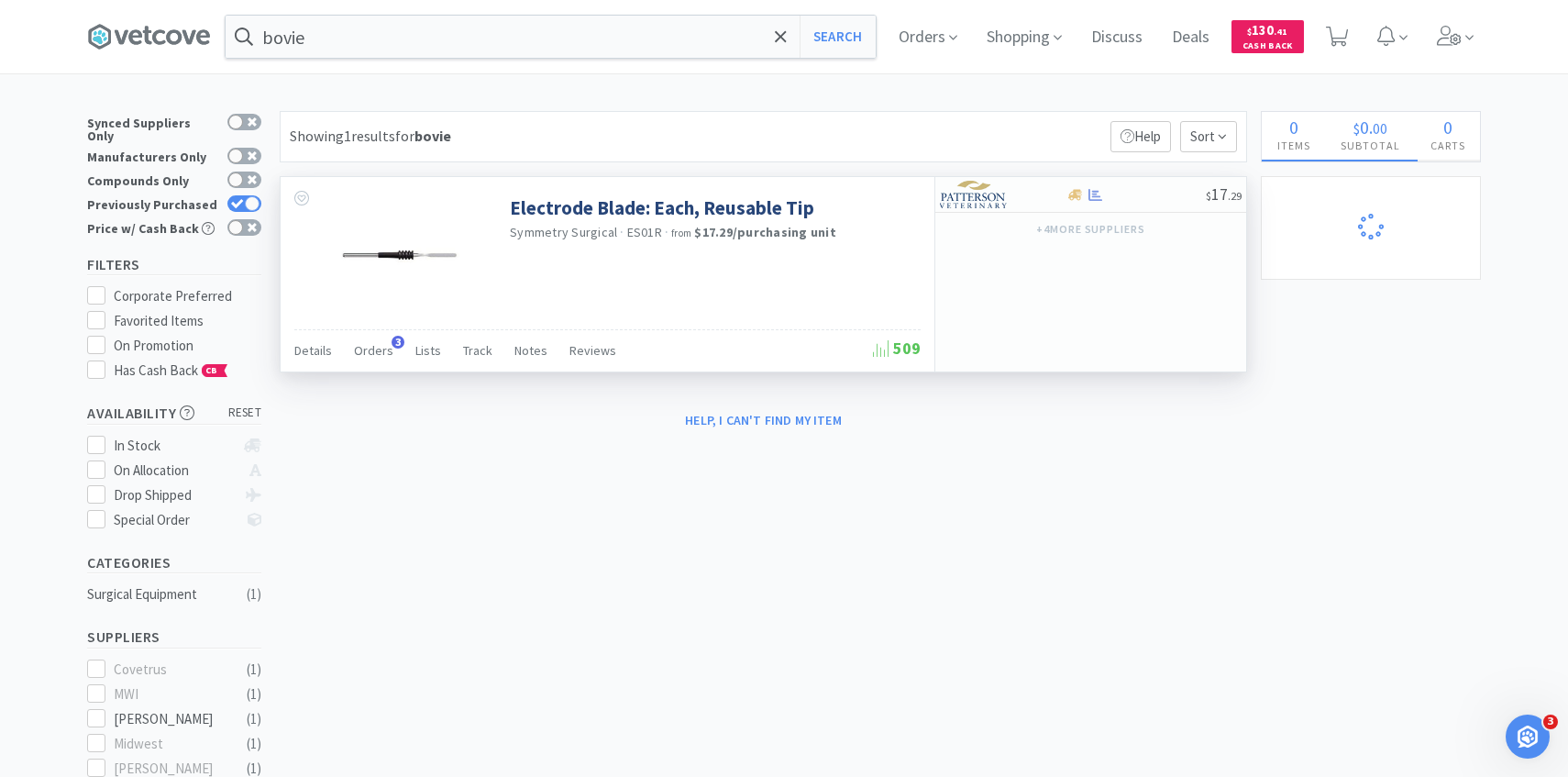
select select "1"
select select "2"
select select "3"
select select "1"
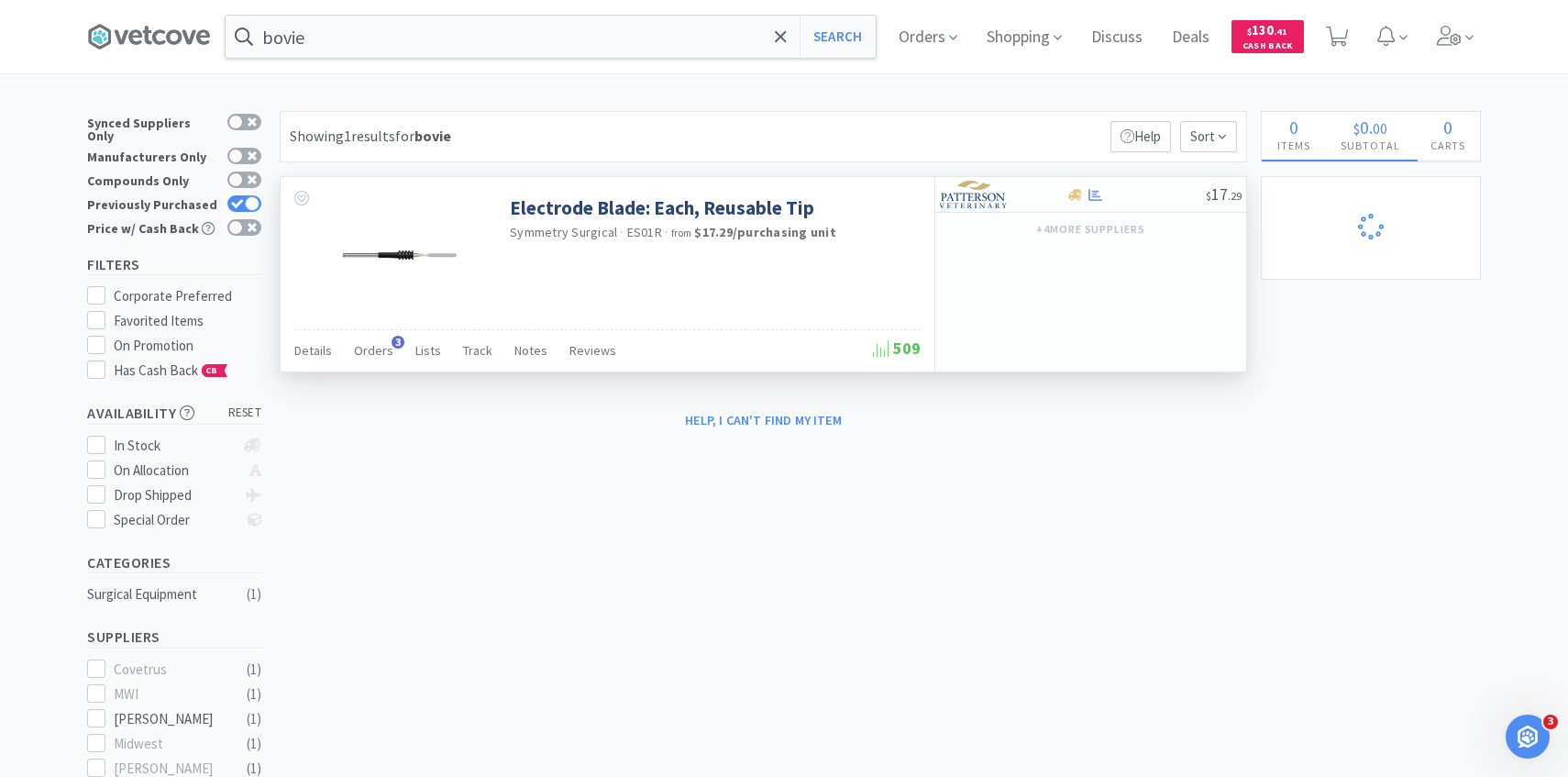
select select "1"
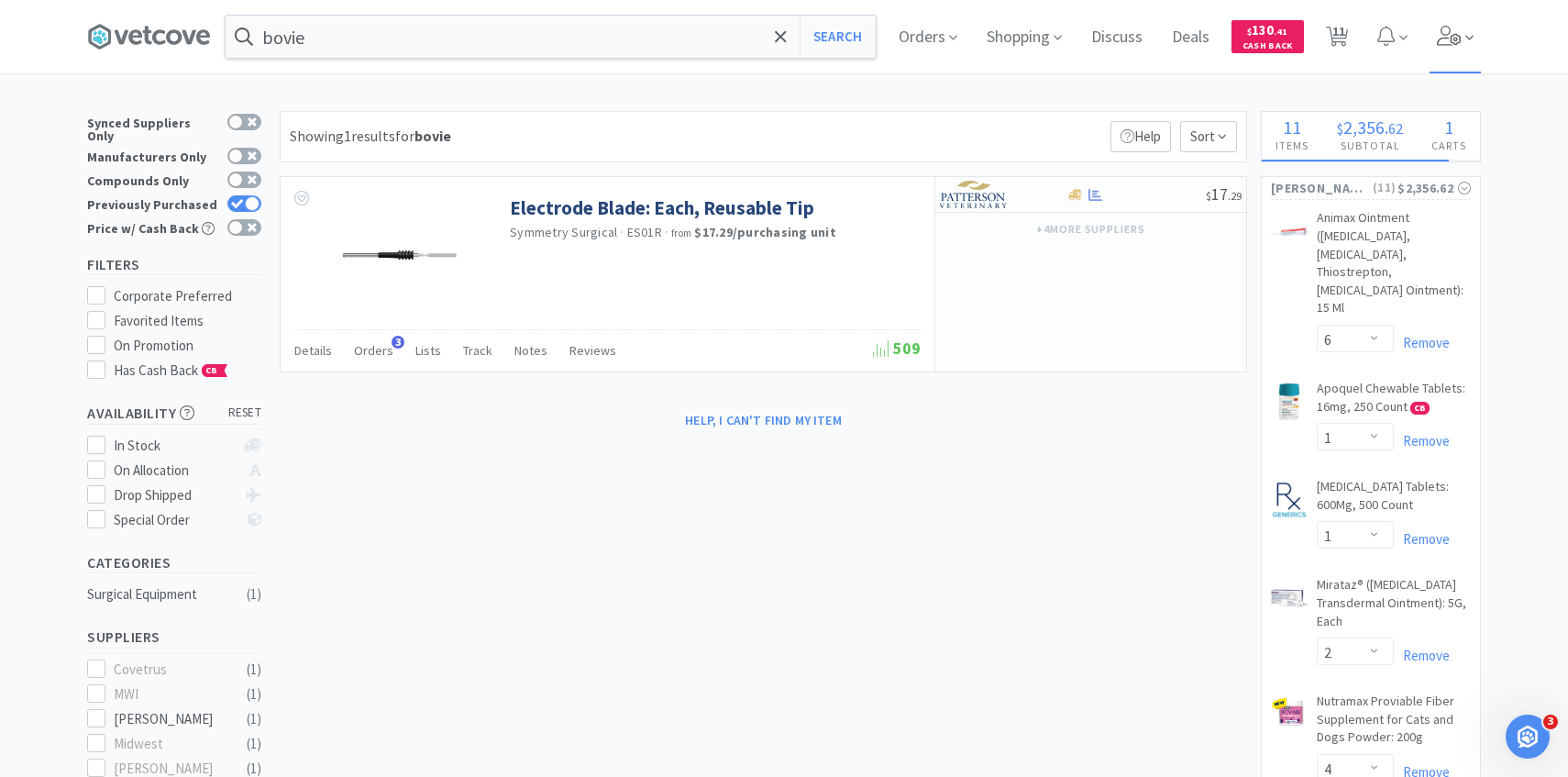
click at [1479, 47] on span at bounding box center [1456, 37] width 53 height 74
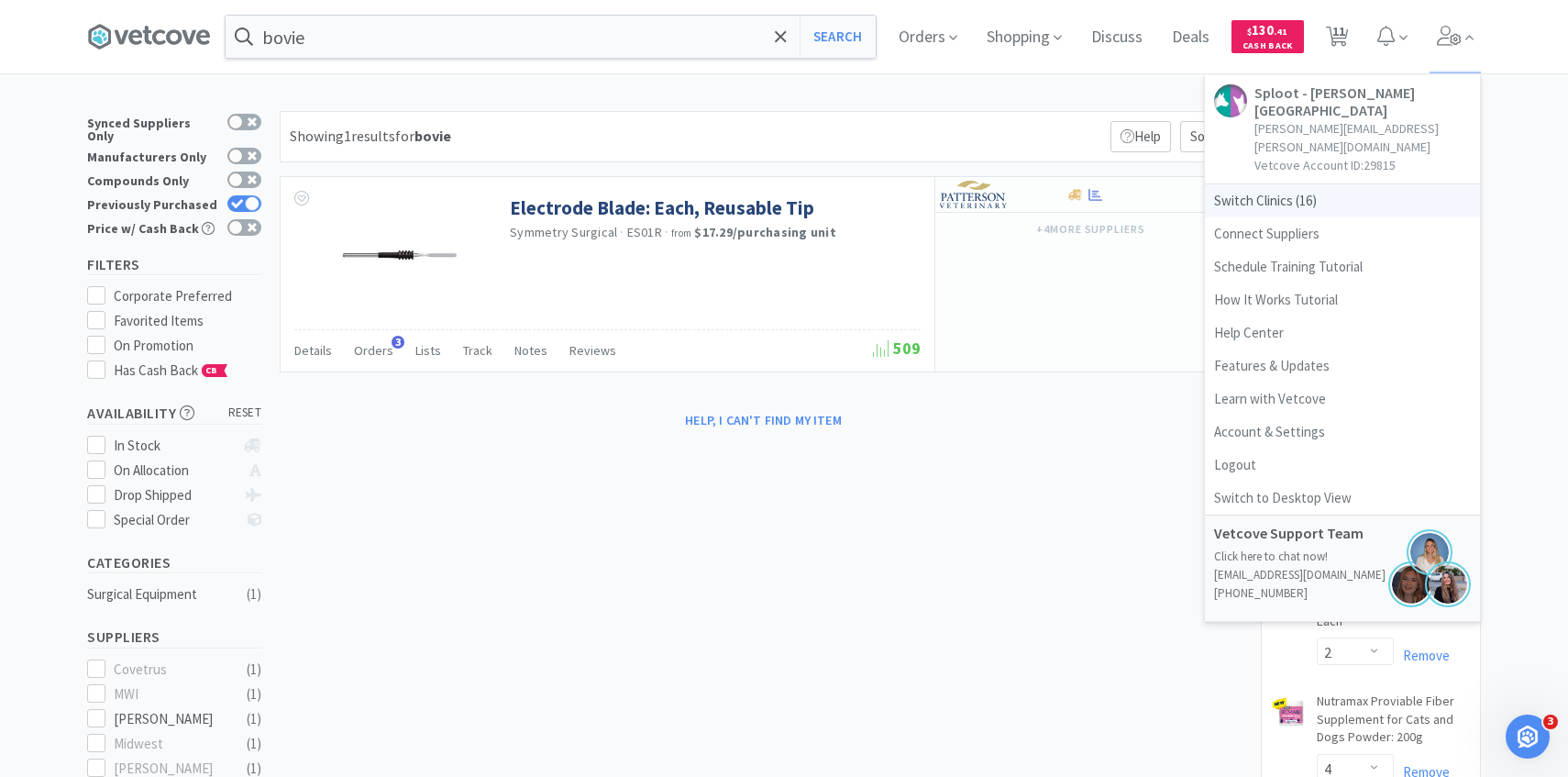
click at [1333, 184] on span "Switch Clinics ( 16 )" at bounding box center [1342, 200] width 275 height 33
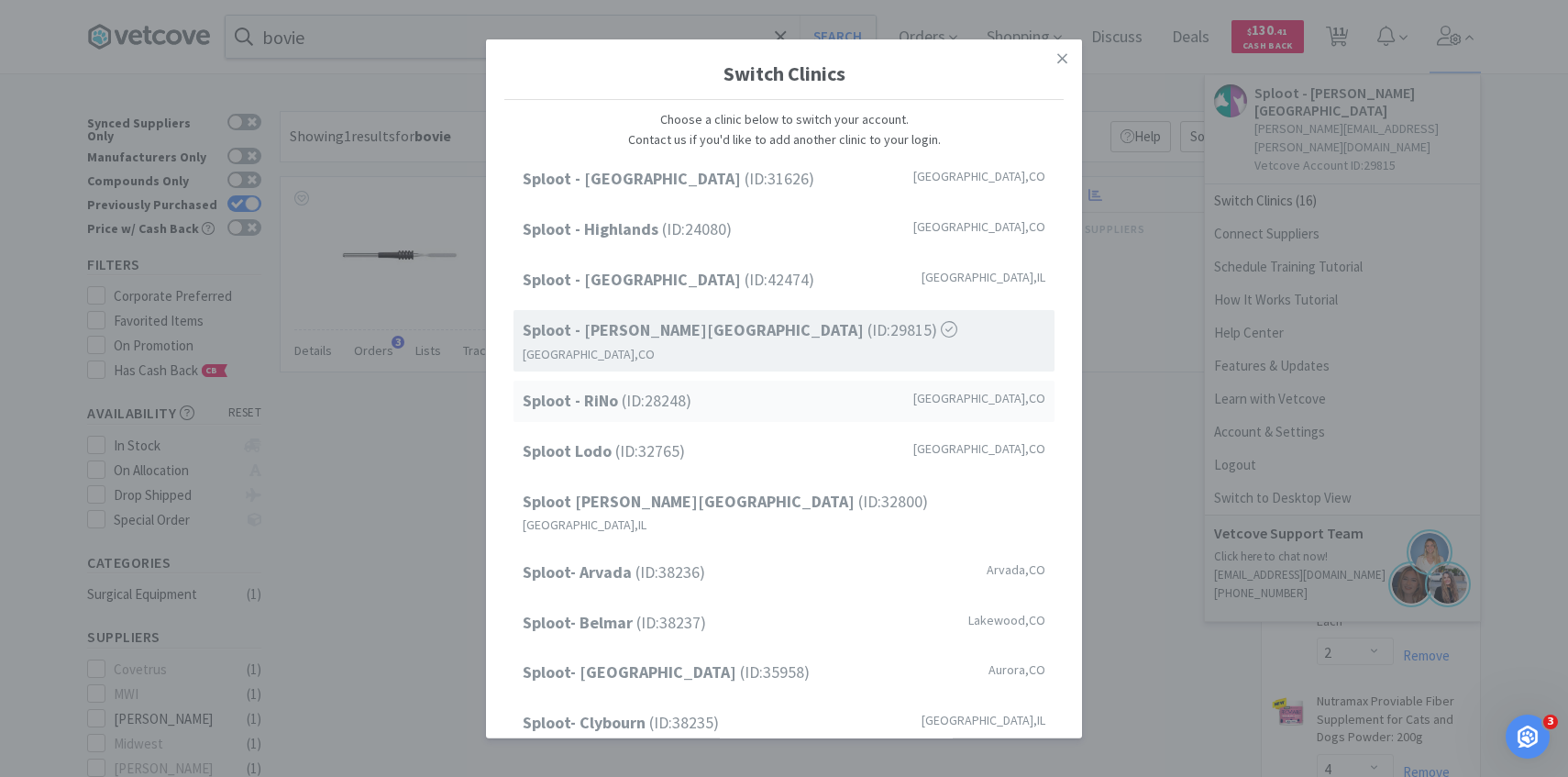
scroll to position [234, 0]
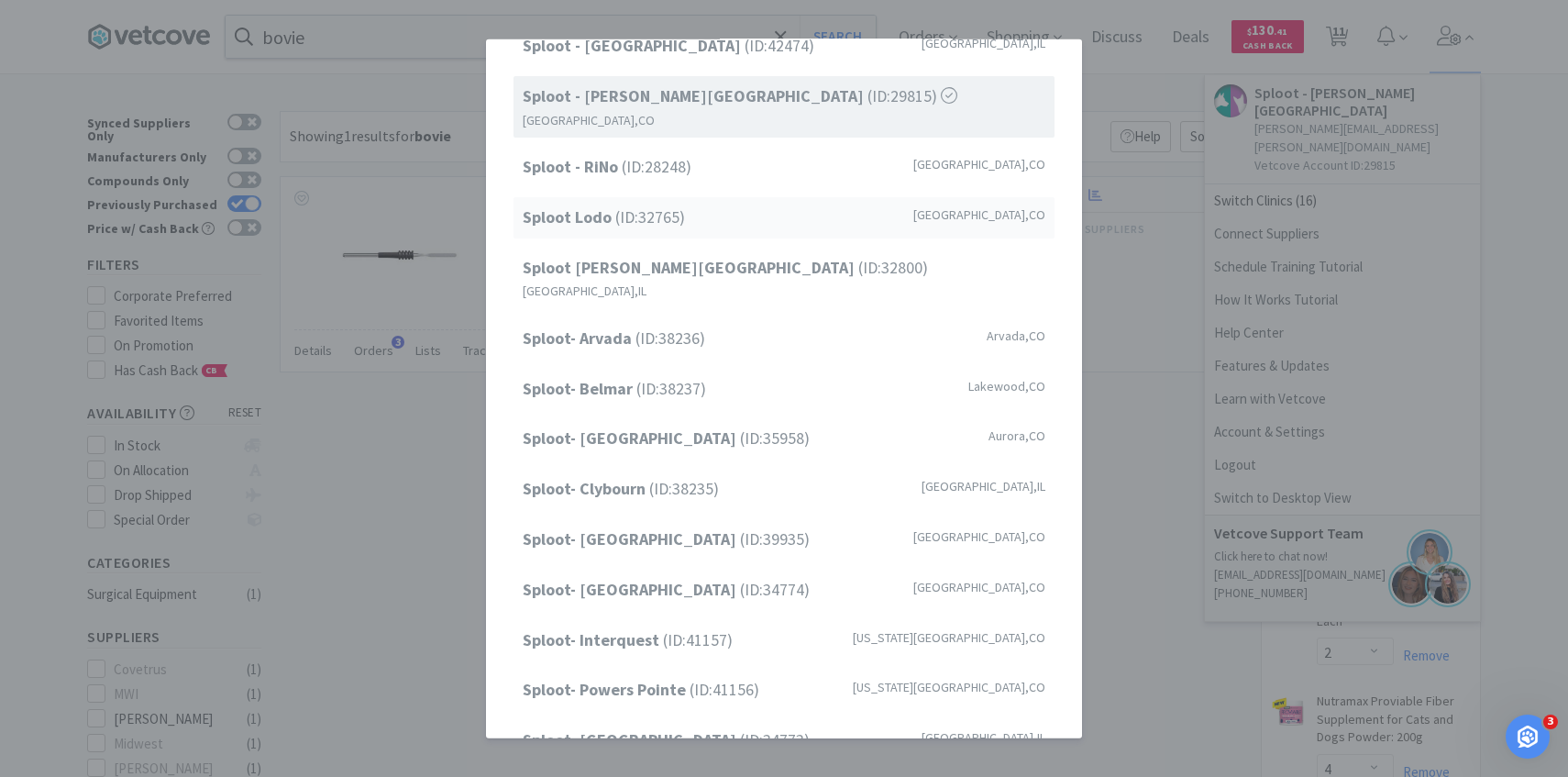
click at [721, 204] on div "Sploot Lodo (ID: 32765 ) Denver , CO" at bounding box center [784, 217] width 541 height 41
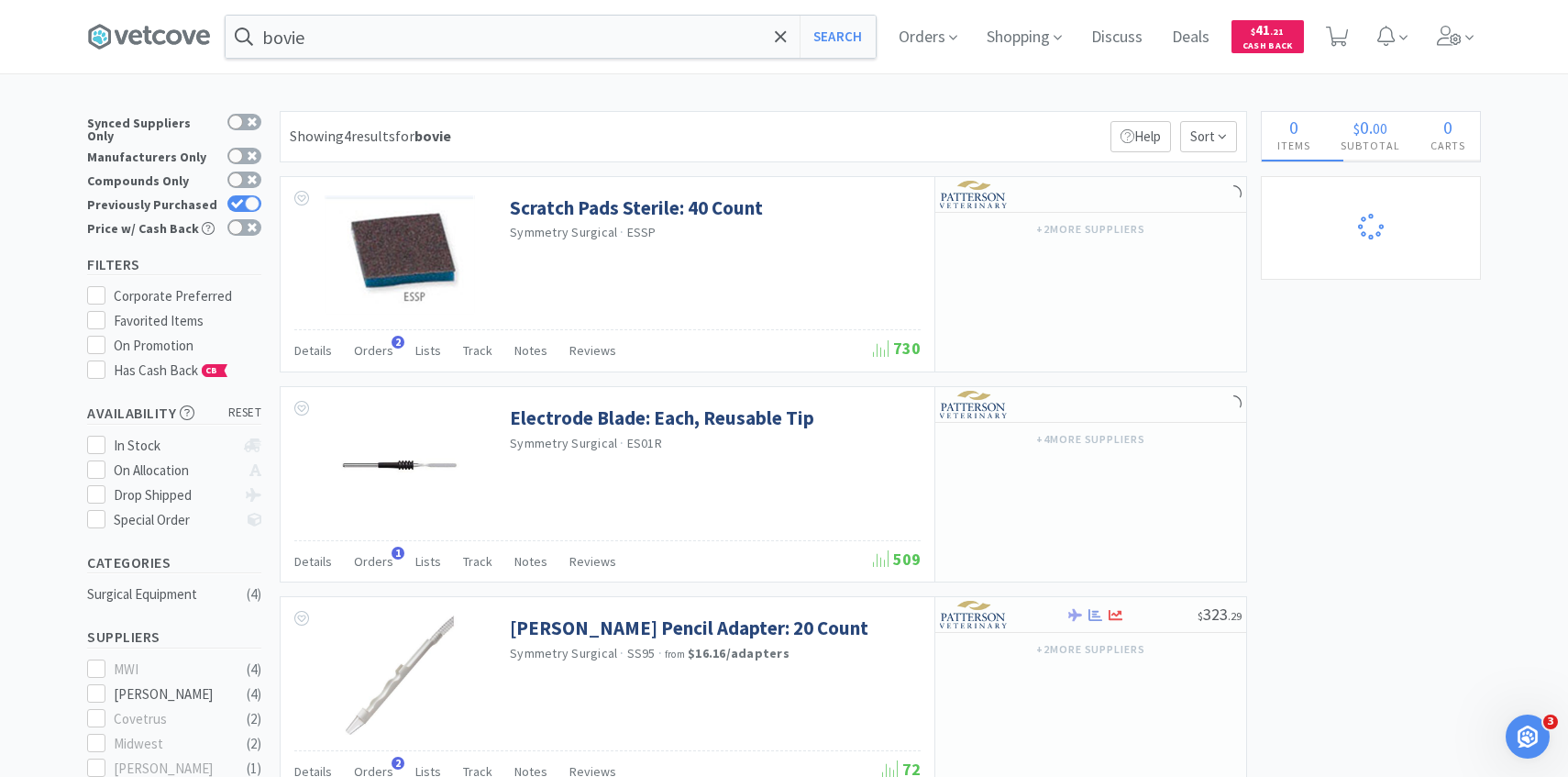
select select "3"
select select "1"
select select "5"
select select "3"
select select "2"
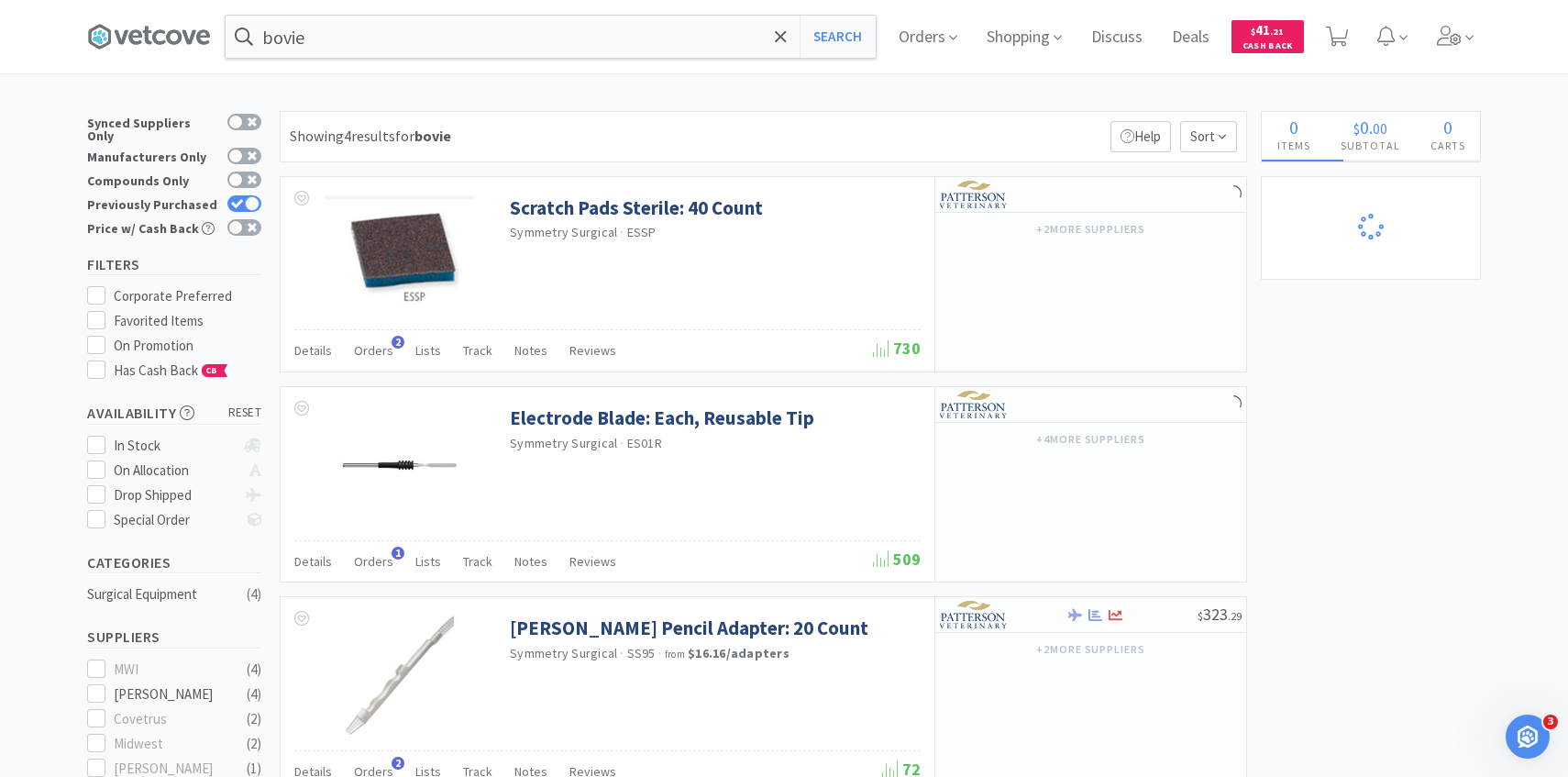
select select "1"
select select "2"
select select "4"
select select "1"
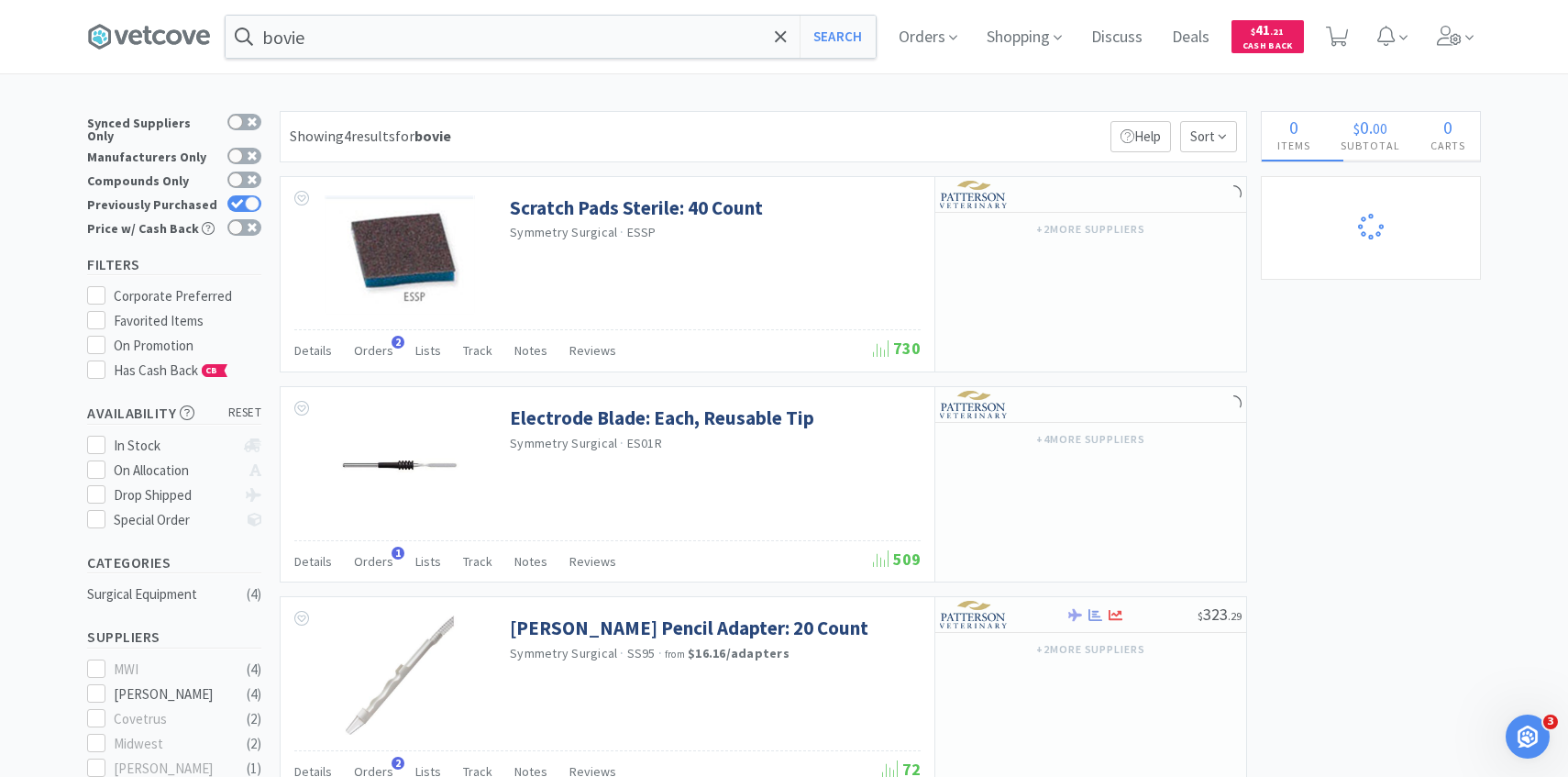
select select "8"
select select "2"
select select "1"
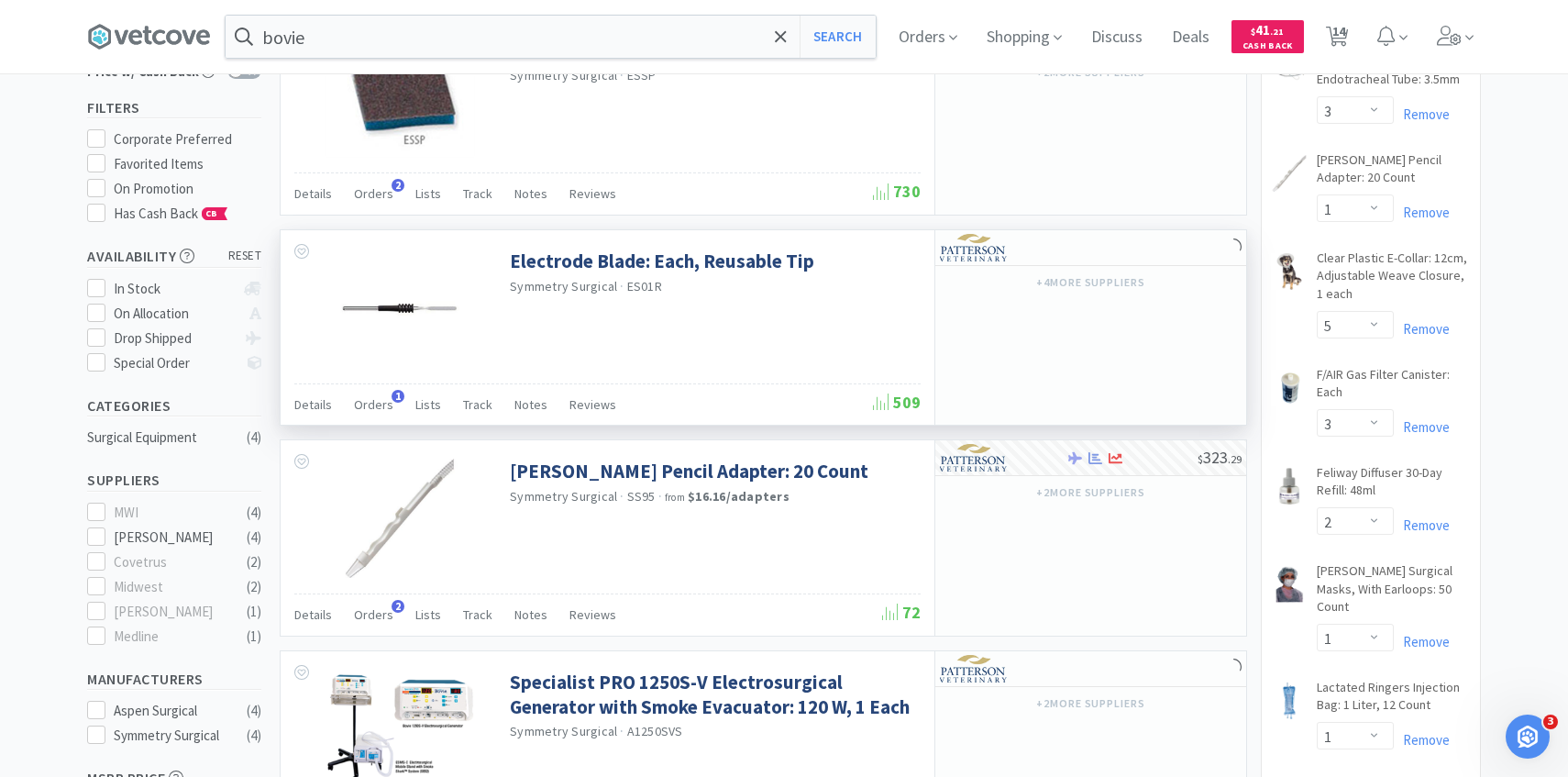
scroll to position [217, 0]
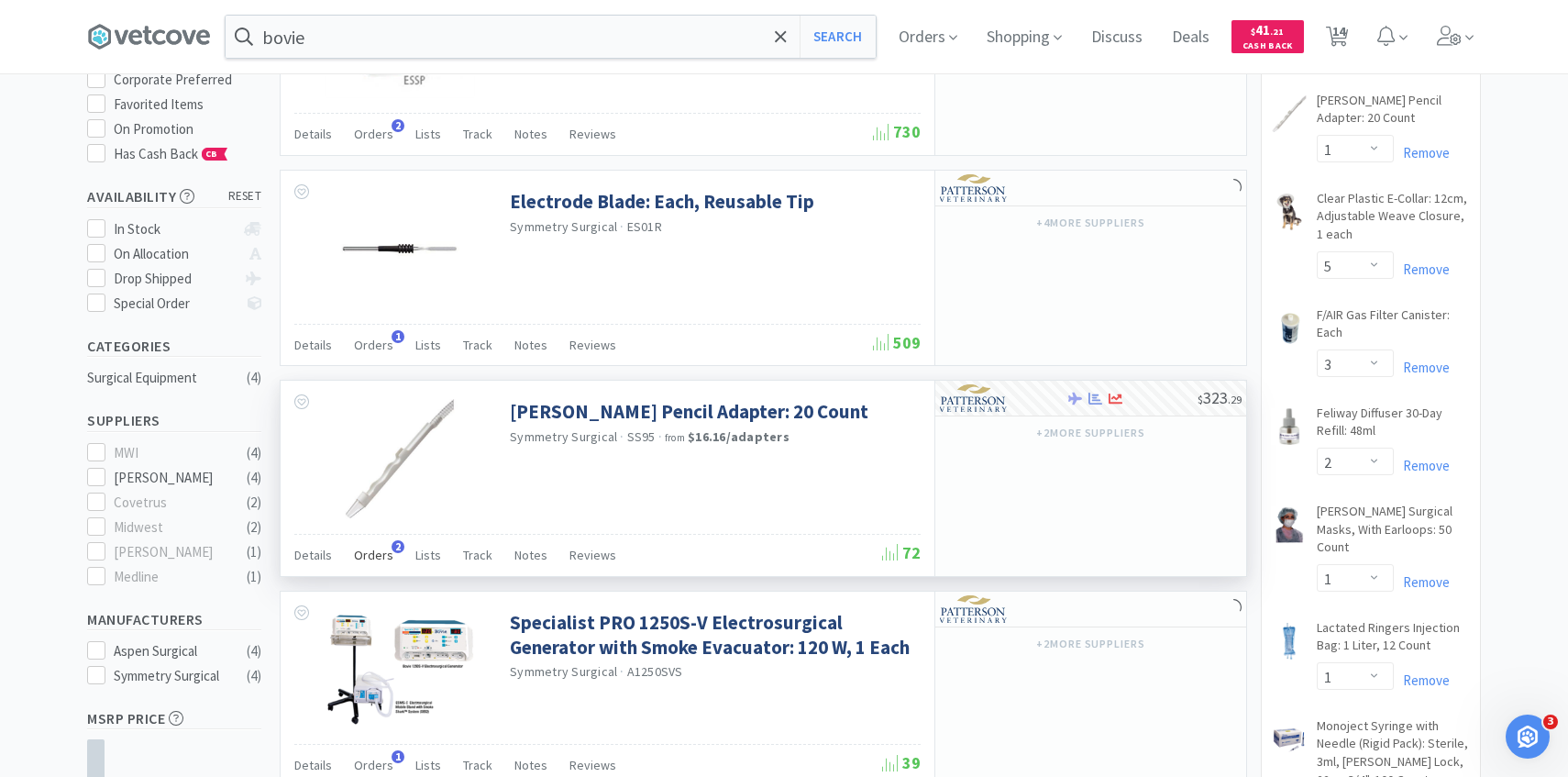
click at [381, 557] on span "Orders" at bounding box center [374, 554] width 40 height 17
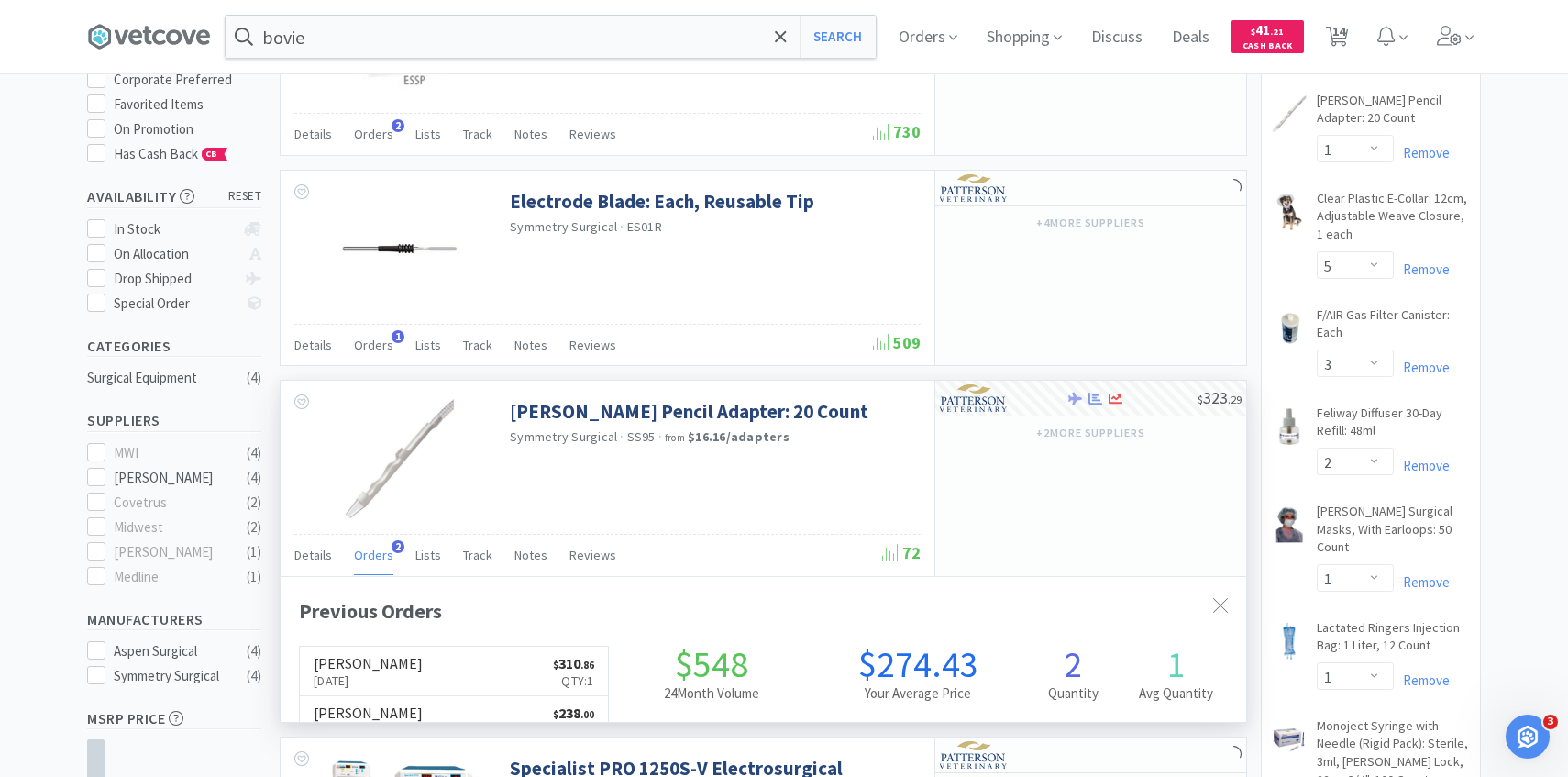
scroll to position [475, 965]
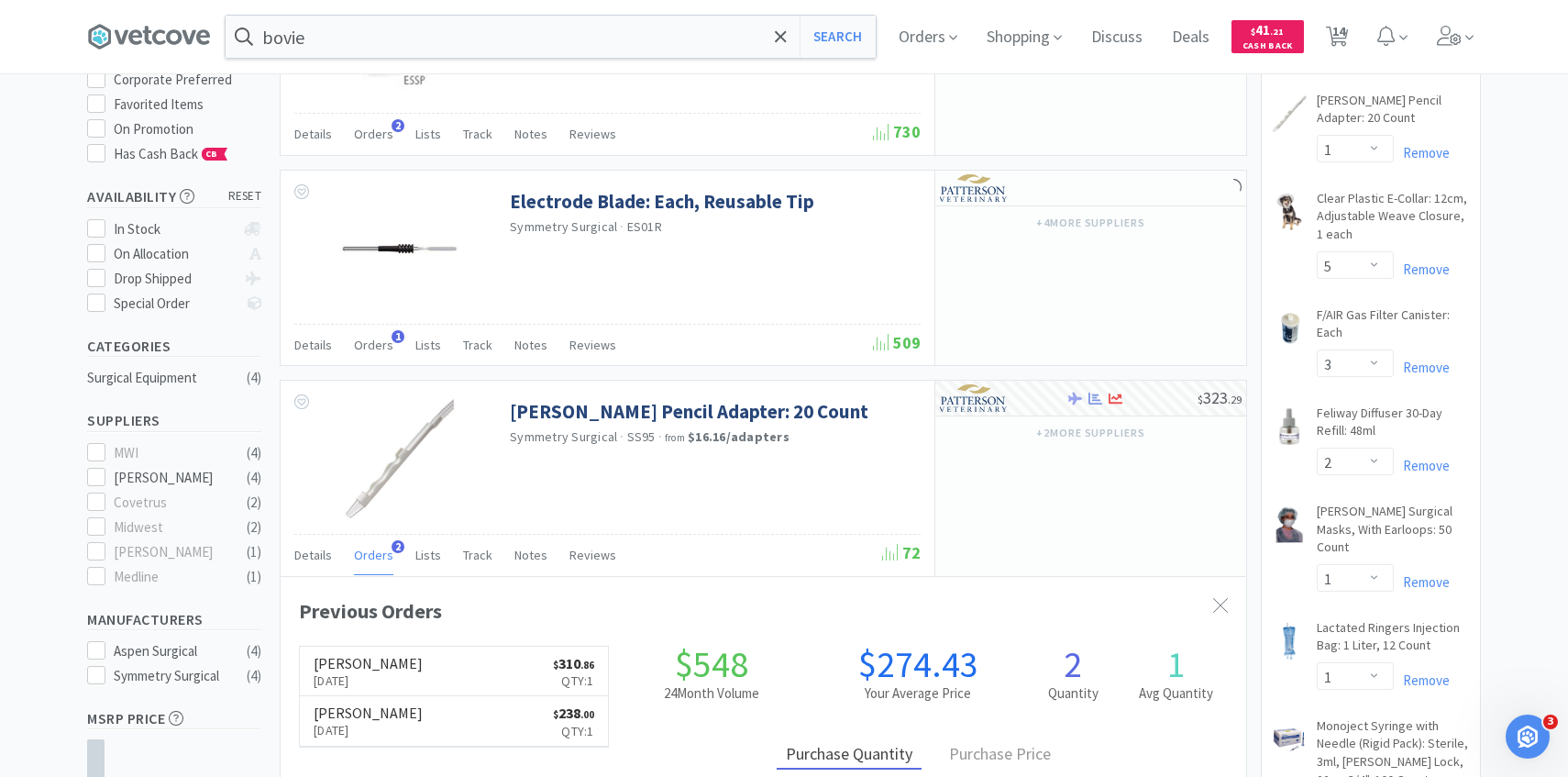
select select "1"
select select "20"
select select "100"
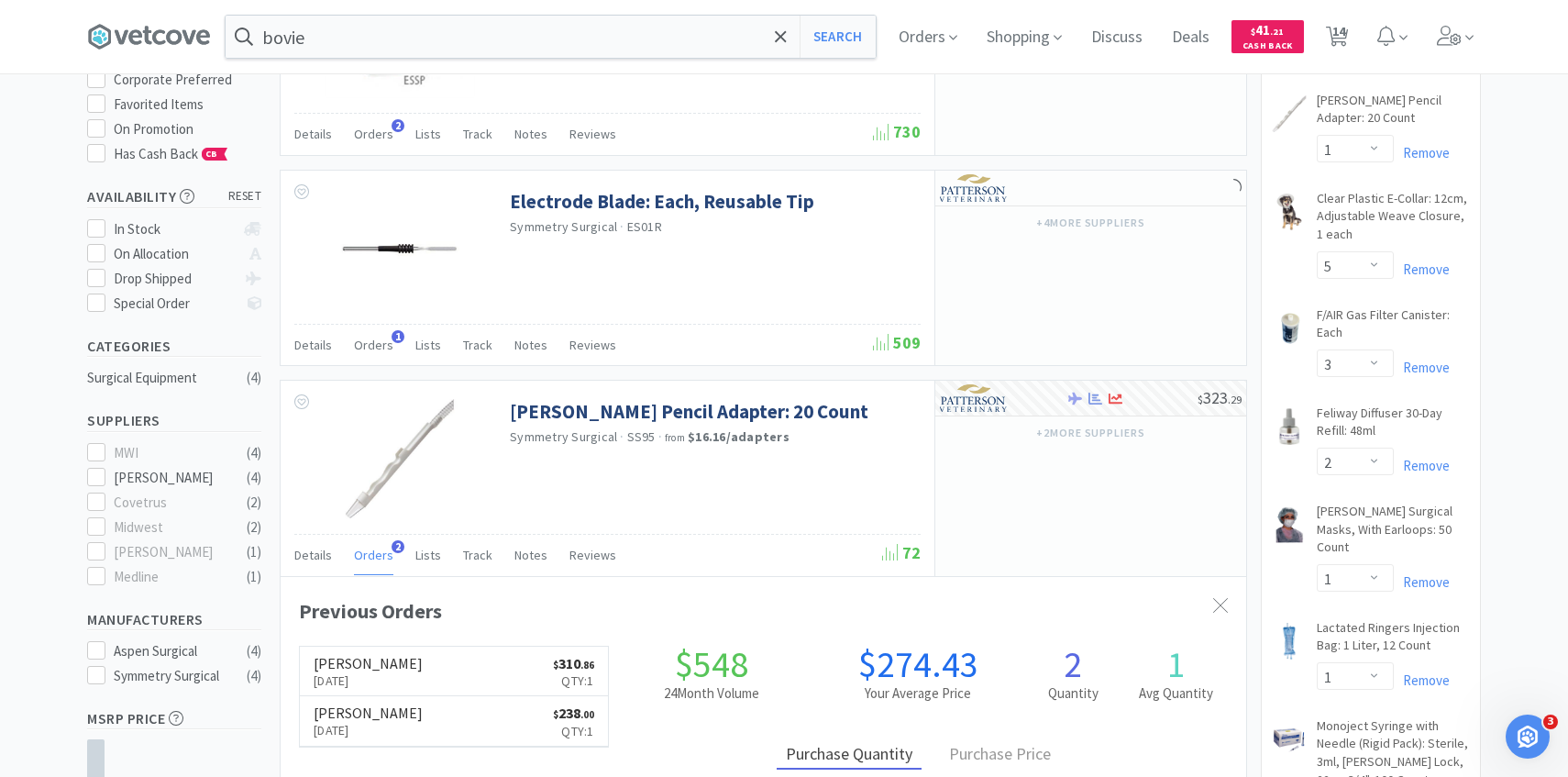
select select "1"
select select "8"
click at [1461, 29] on icon at bounding box center [1450, 36] width 26 height 20
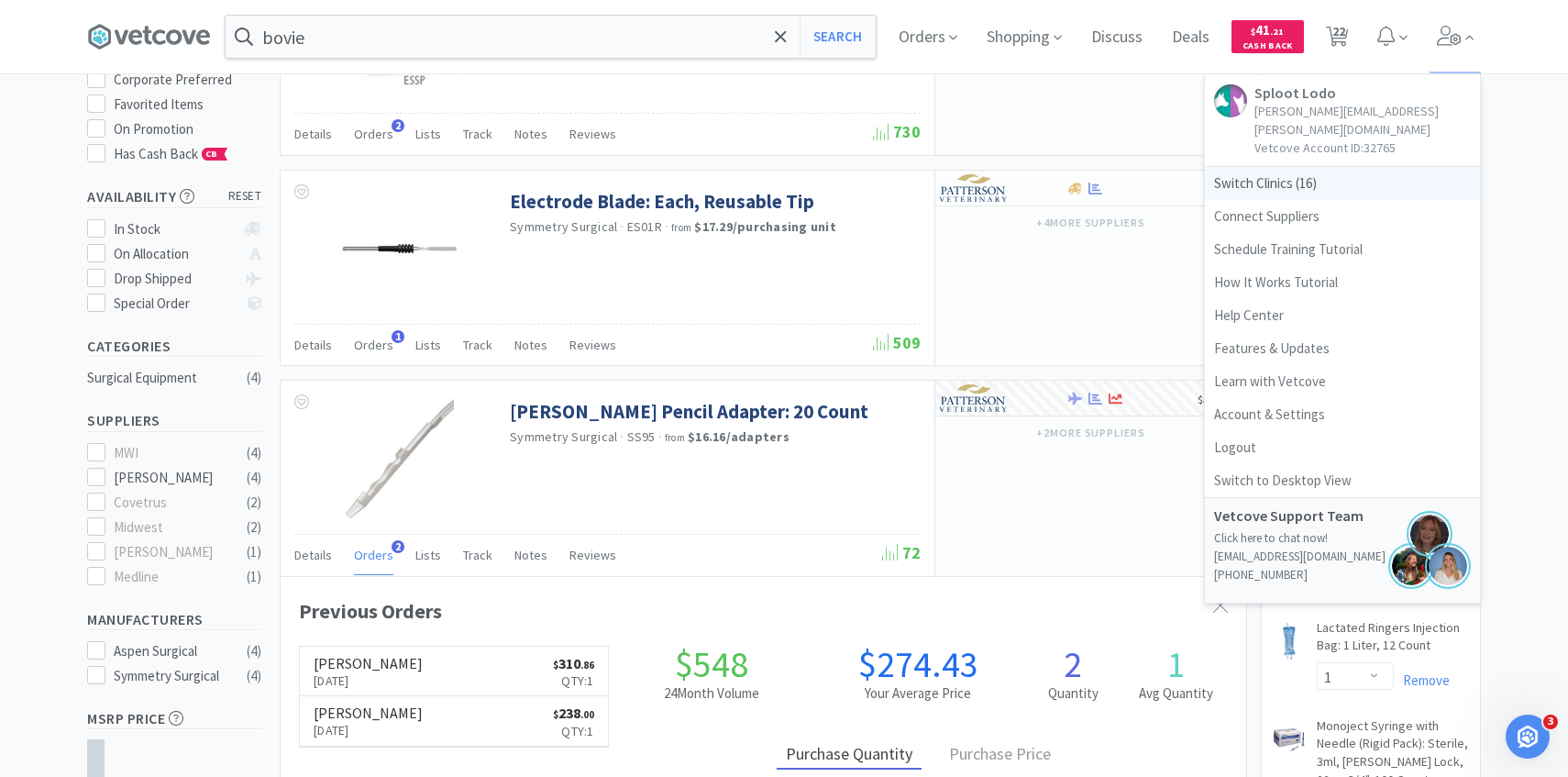
click at [1335, 167] on span "Switch Clinics ( 16 )" at bounding box center [1342, 183] width 275 height 33
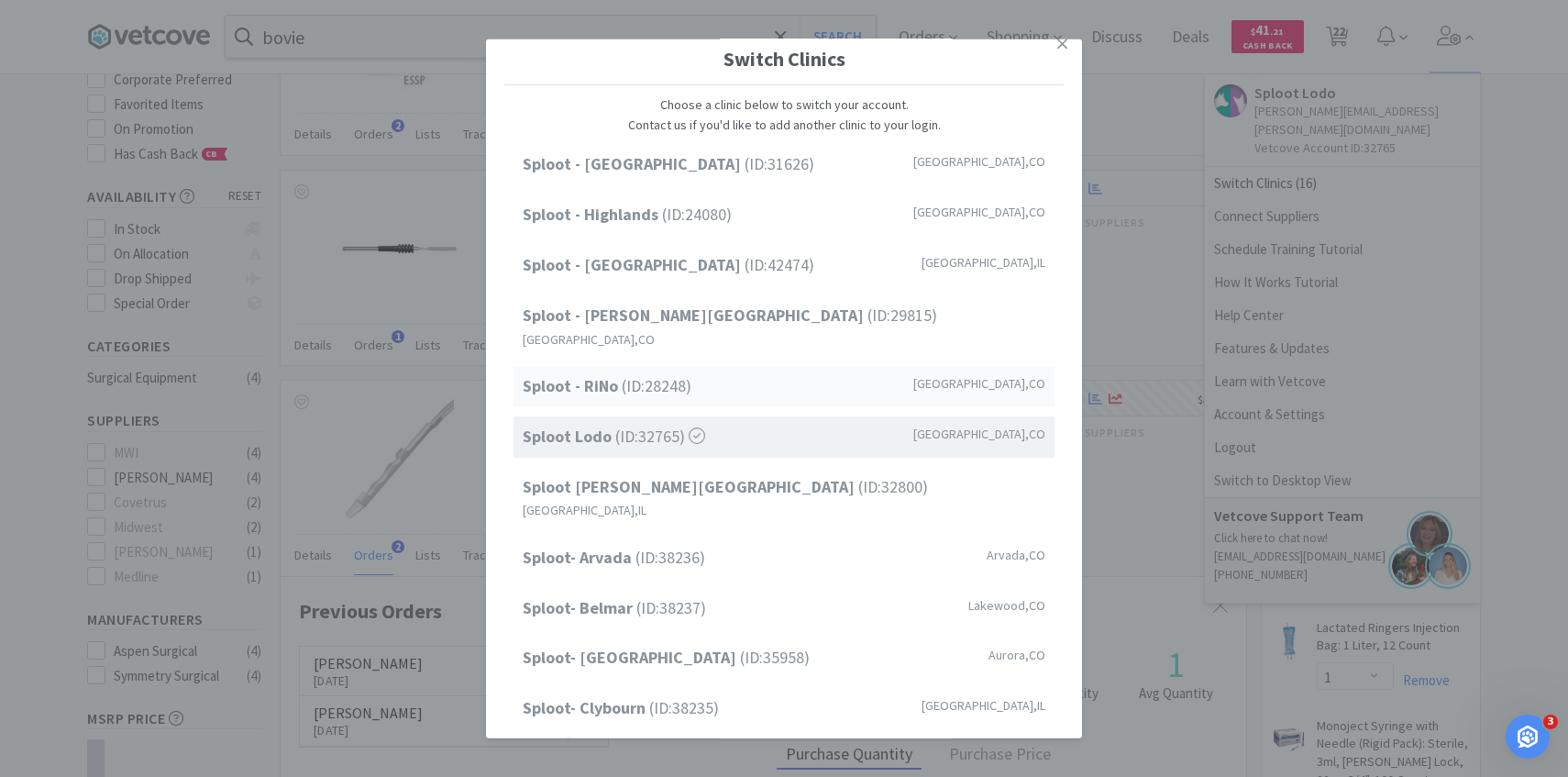
scroll to position [234, 0]
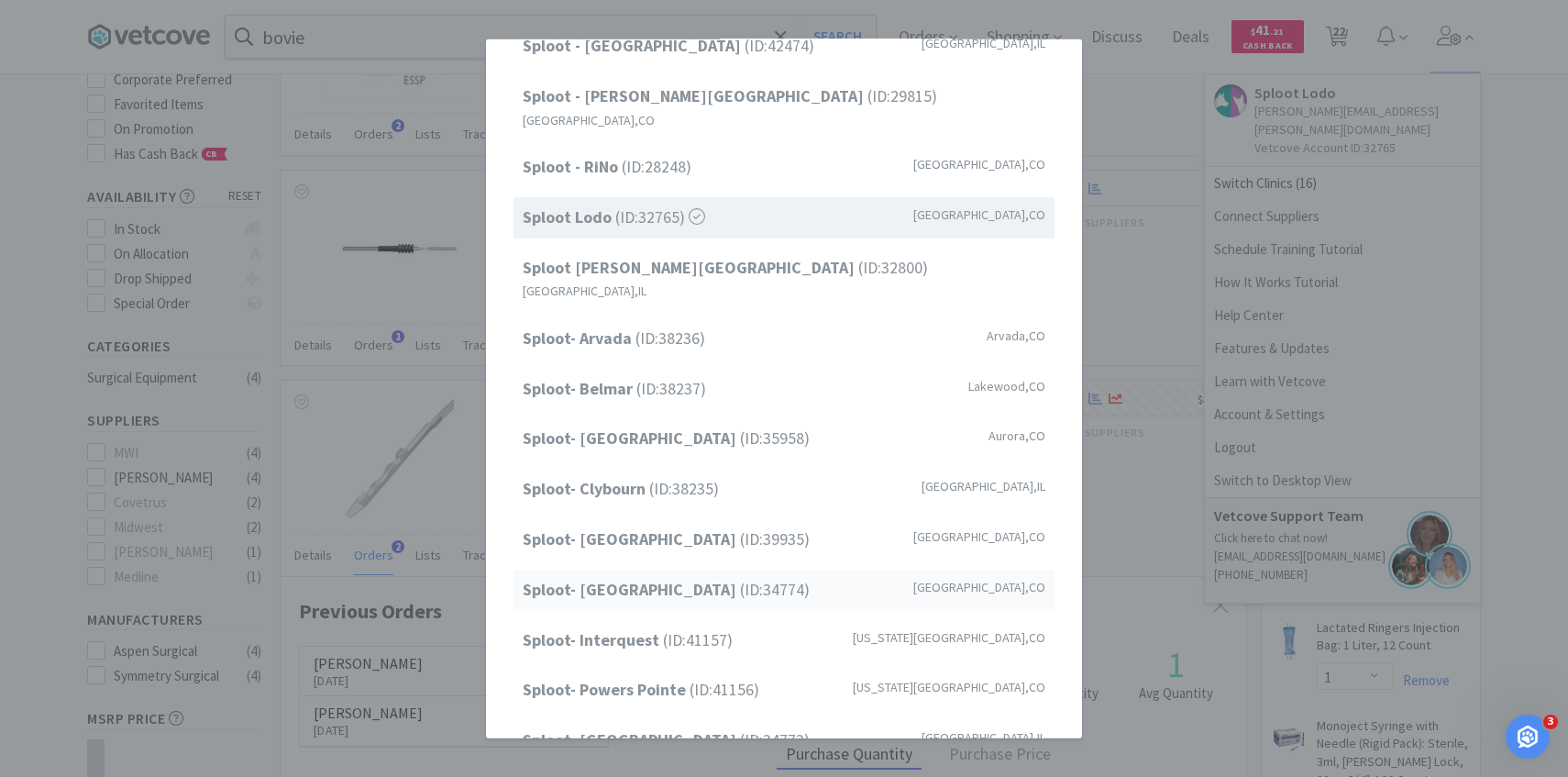
click at [748, 577] on span "Sploot- Highlands Ranch (ID: 34774 )" at bounding box center [666, 590] width 287 height 27
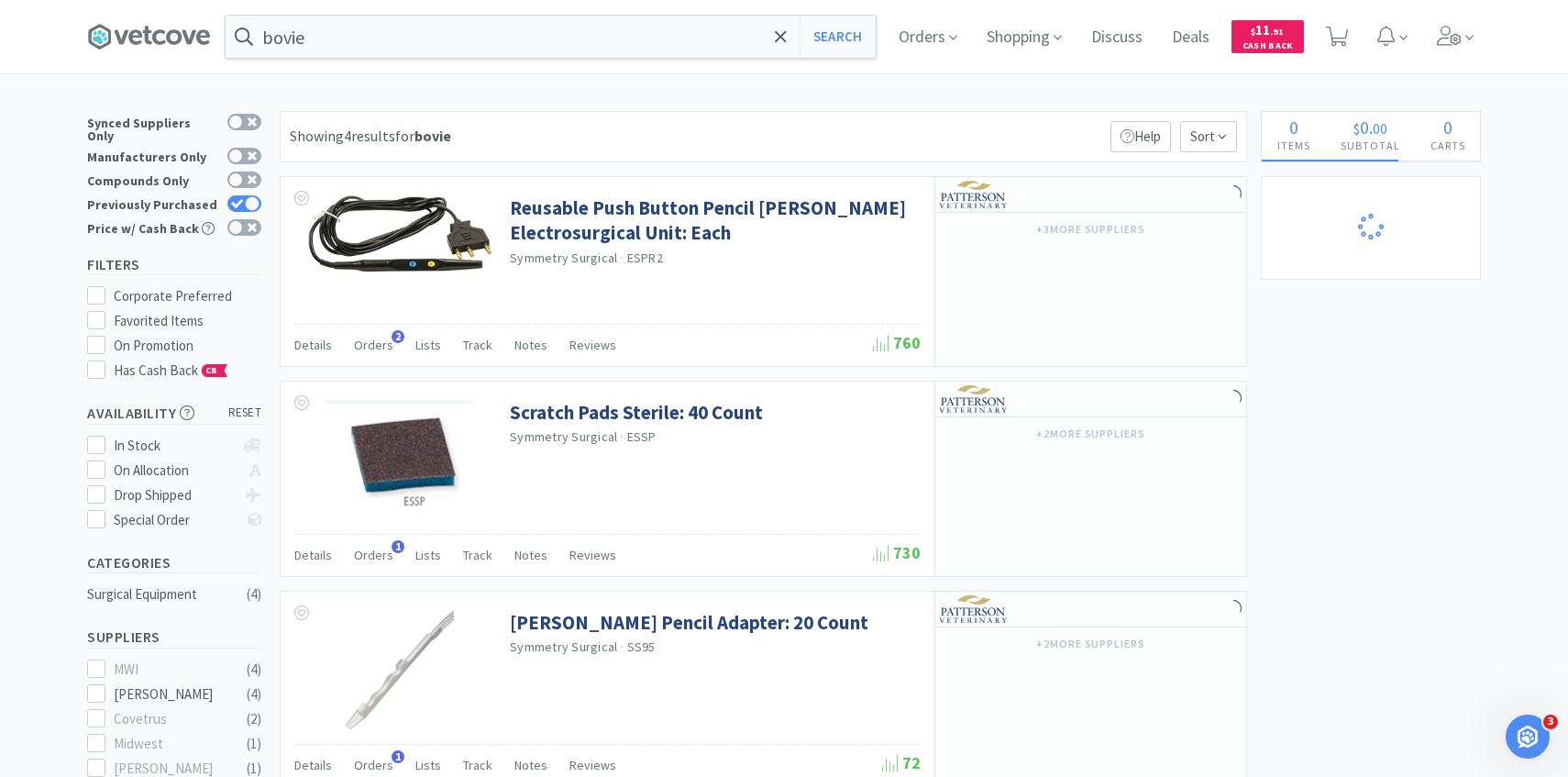
select select "1"
select select "3"
select select "1"
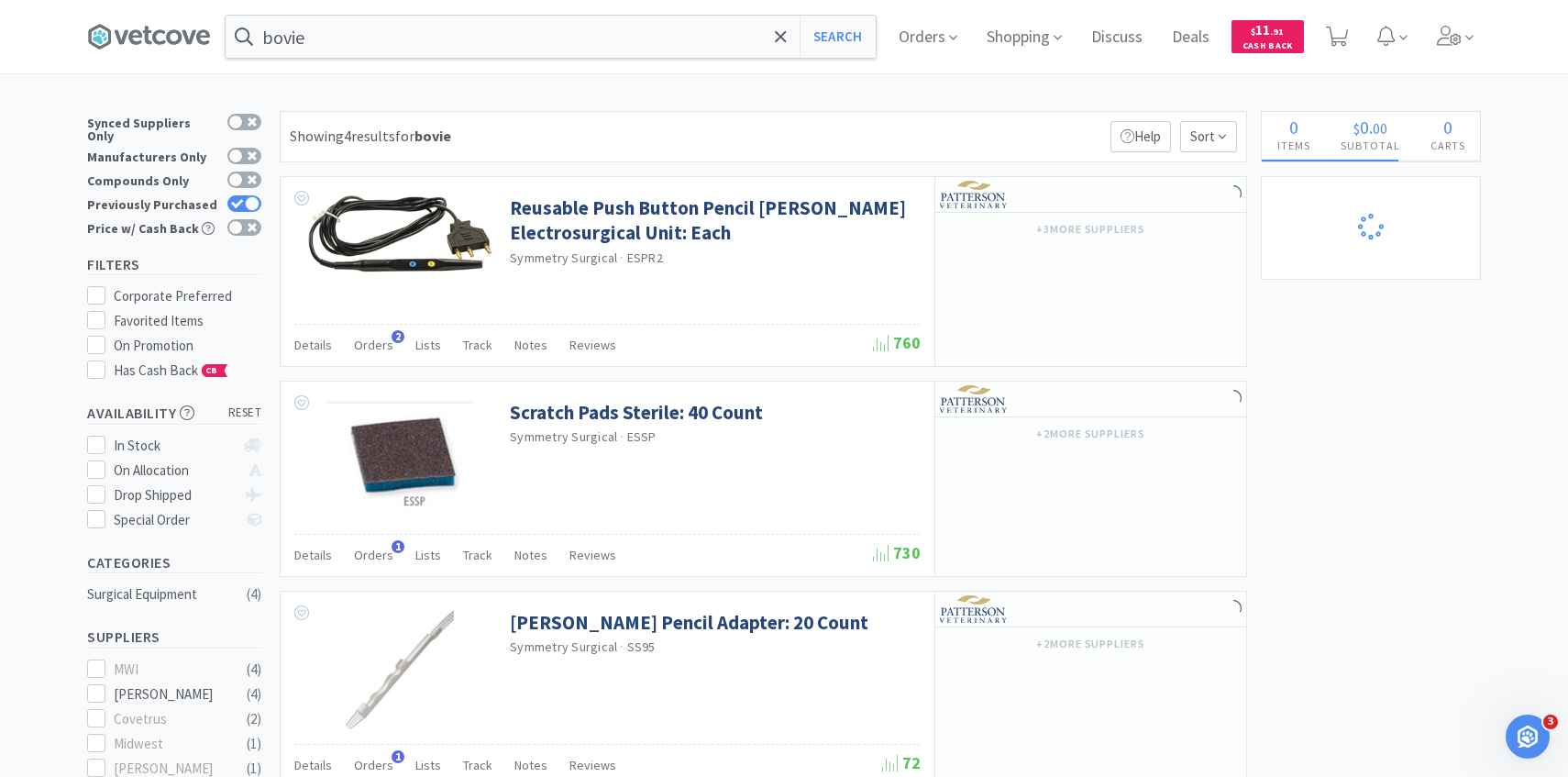
select select "2"
select select "4"
select select "1"
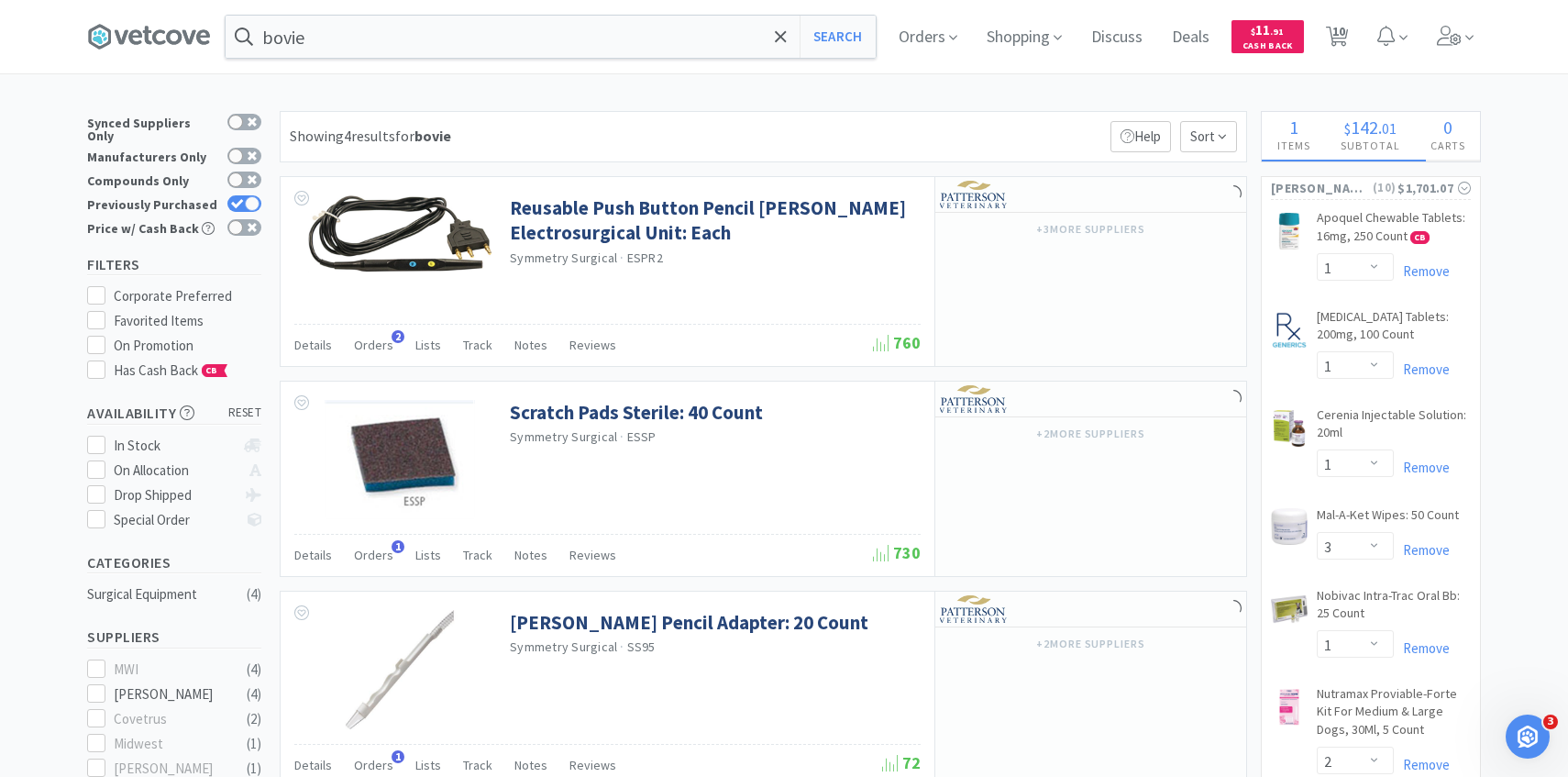
scroll to position [208, 0]
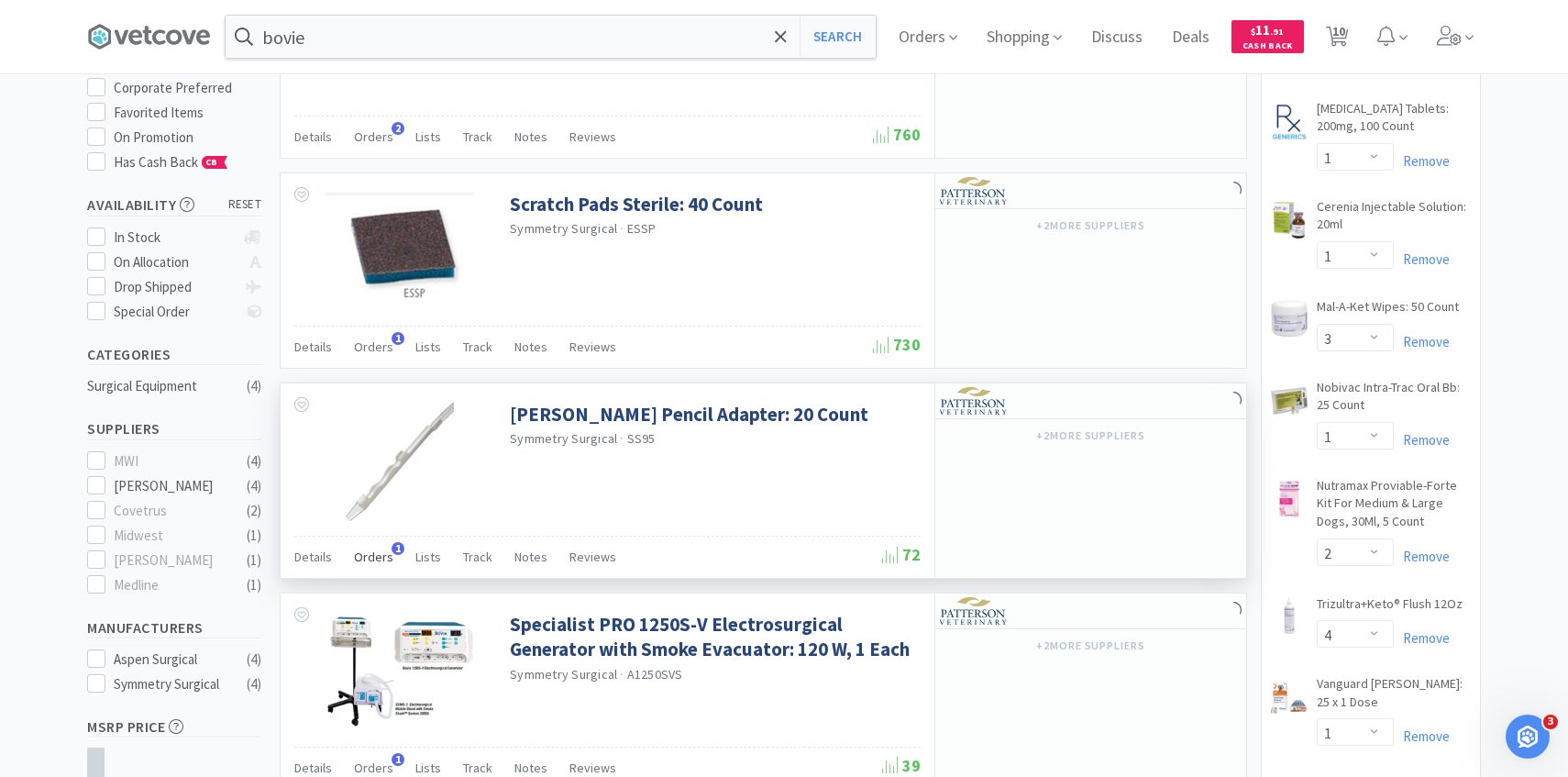
click at [380, 550] on span "Orders" at bounding box center [374, 556] width 40 height 17
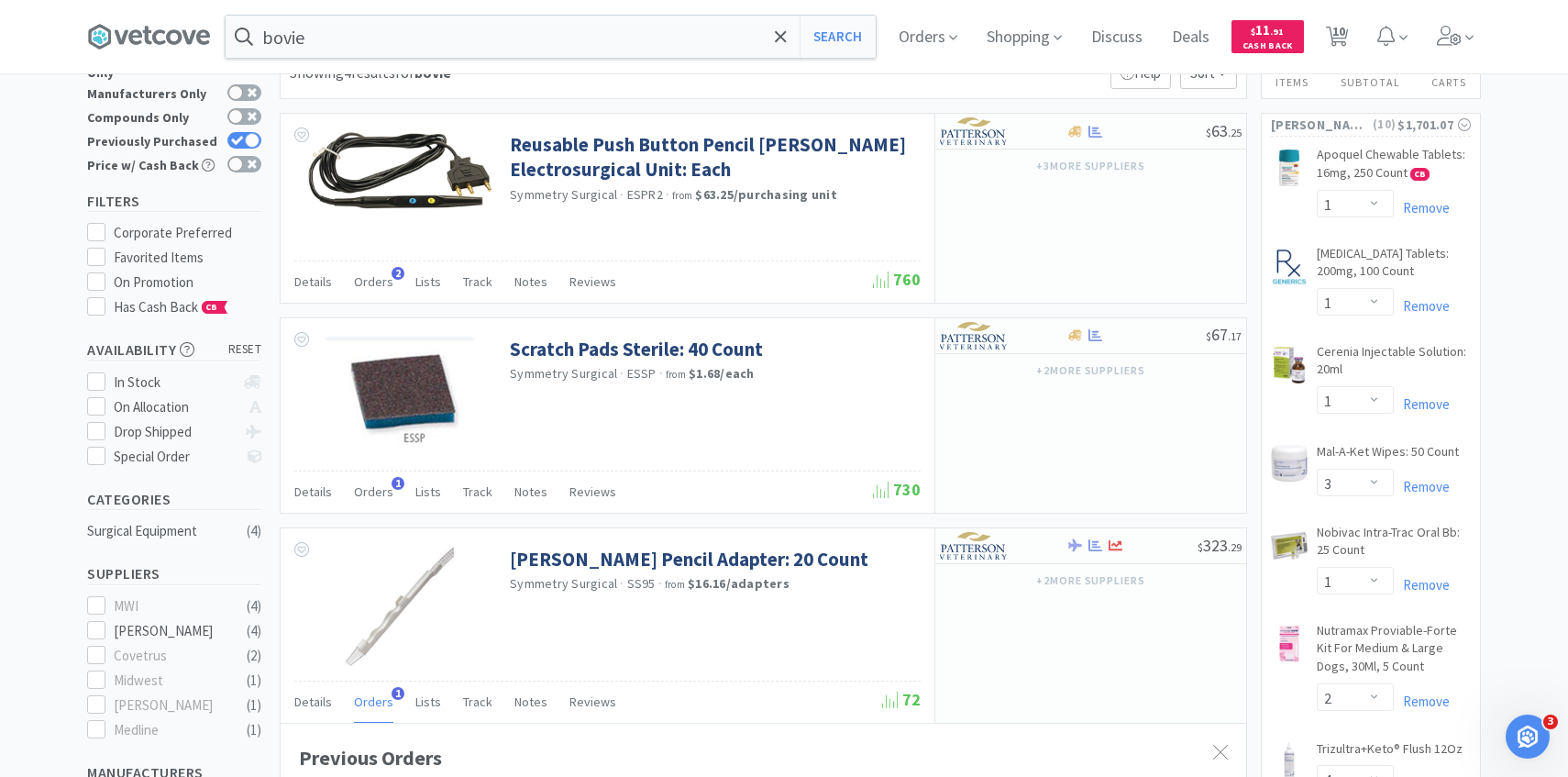
scroll to position [70, 0]
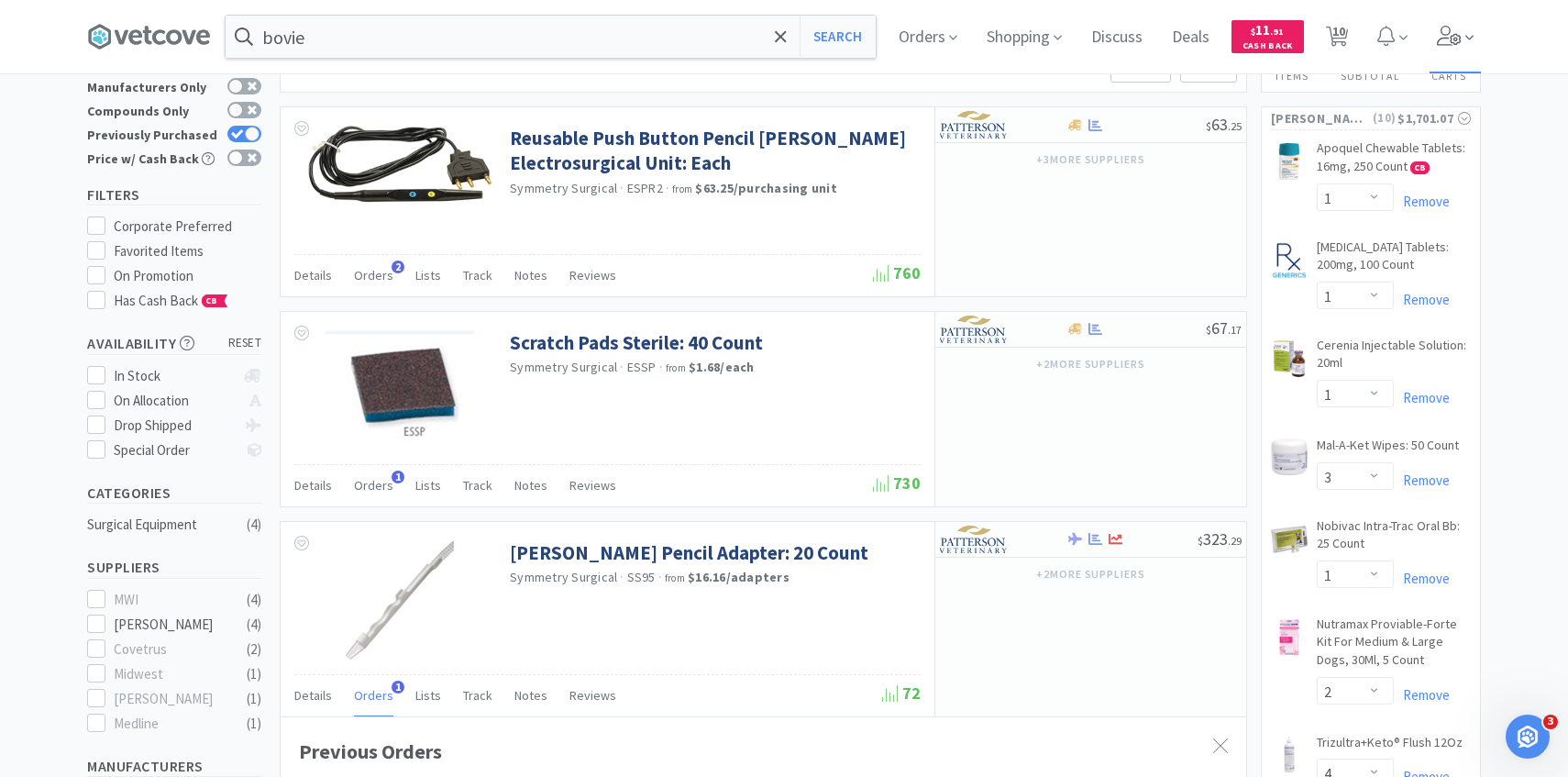
click at [1456, 41] on icon at bounding box center [1449, 36] width 25 height 20
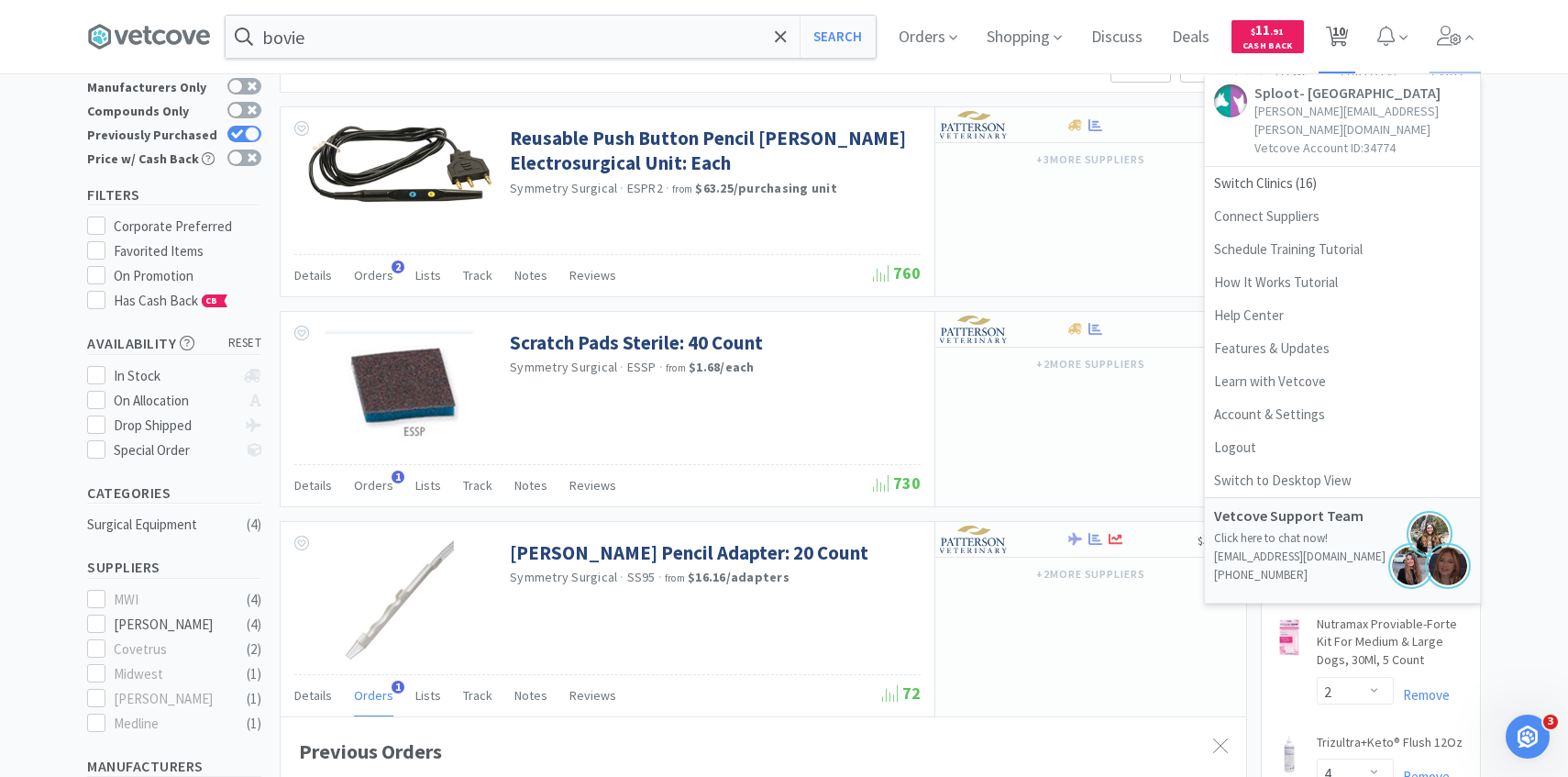
click at [1343, 42] on span "10" at bounding box center [1338, 31] width 13 height 74
select select "1"
select select "3"
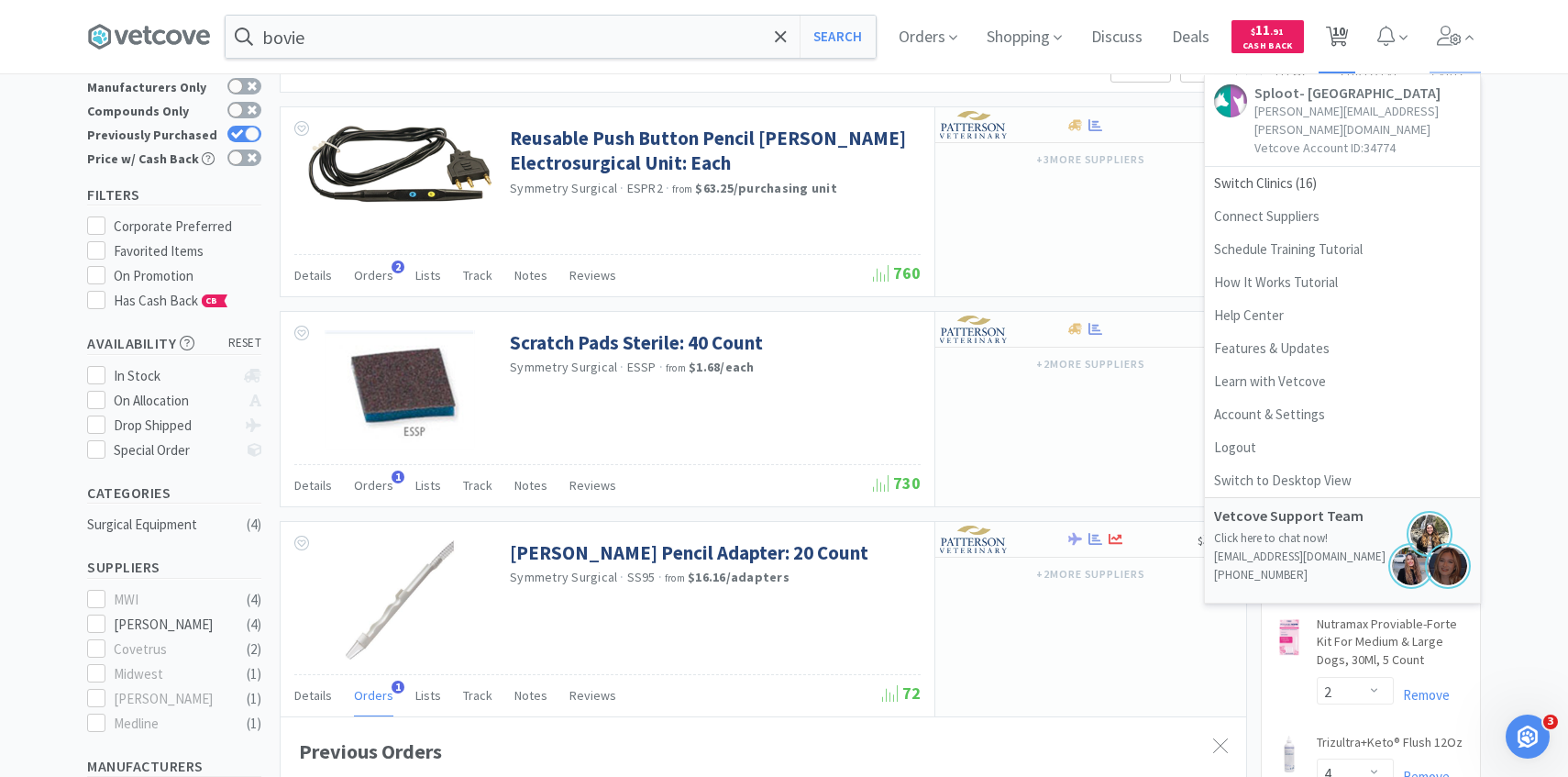
select select "1"
select select "2"
select select "4"
select select "1"
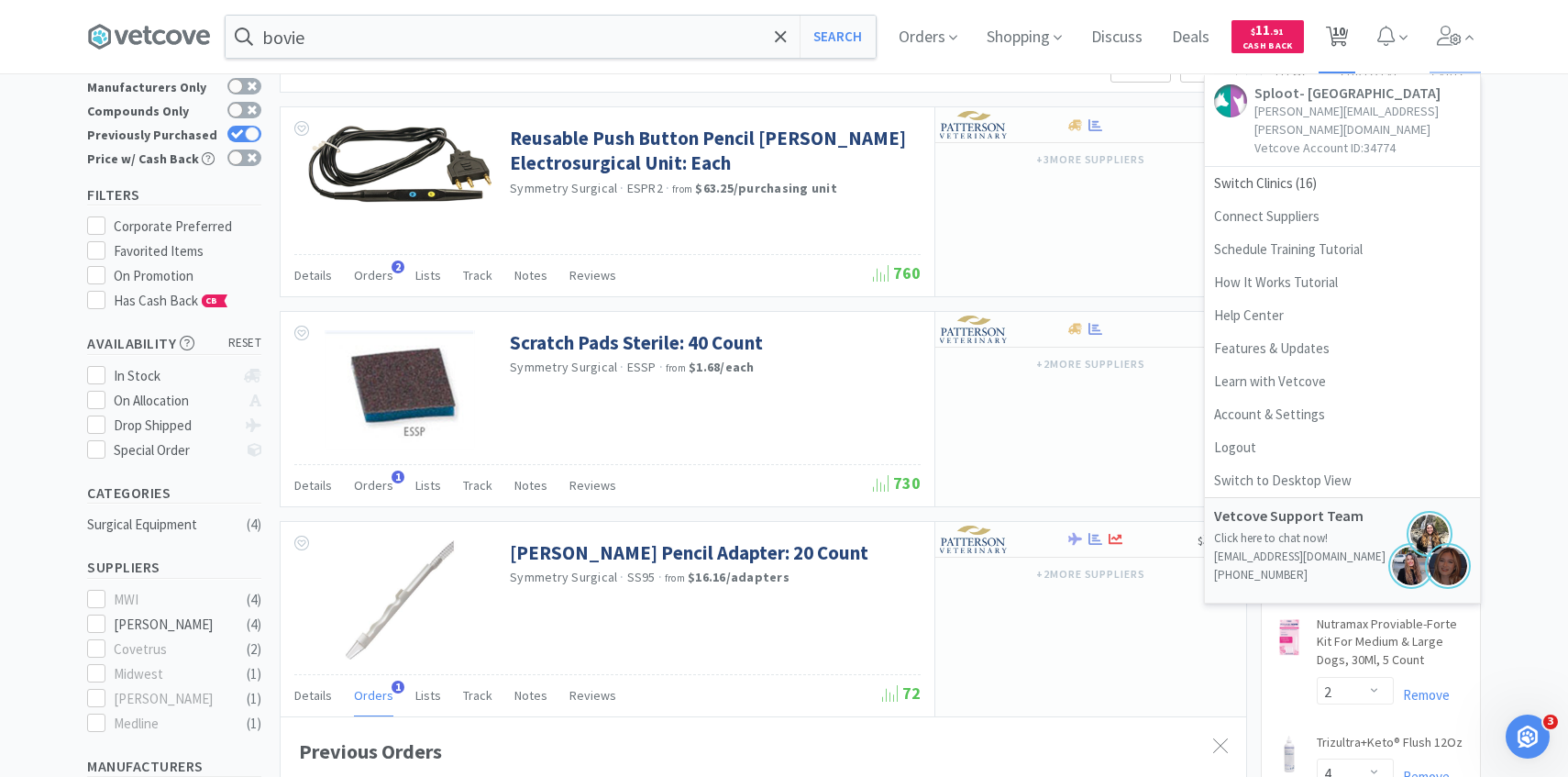
select select "1"
